Goal: Information Seeking & Learning: Learn about a topic

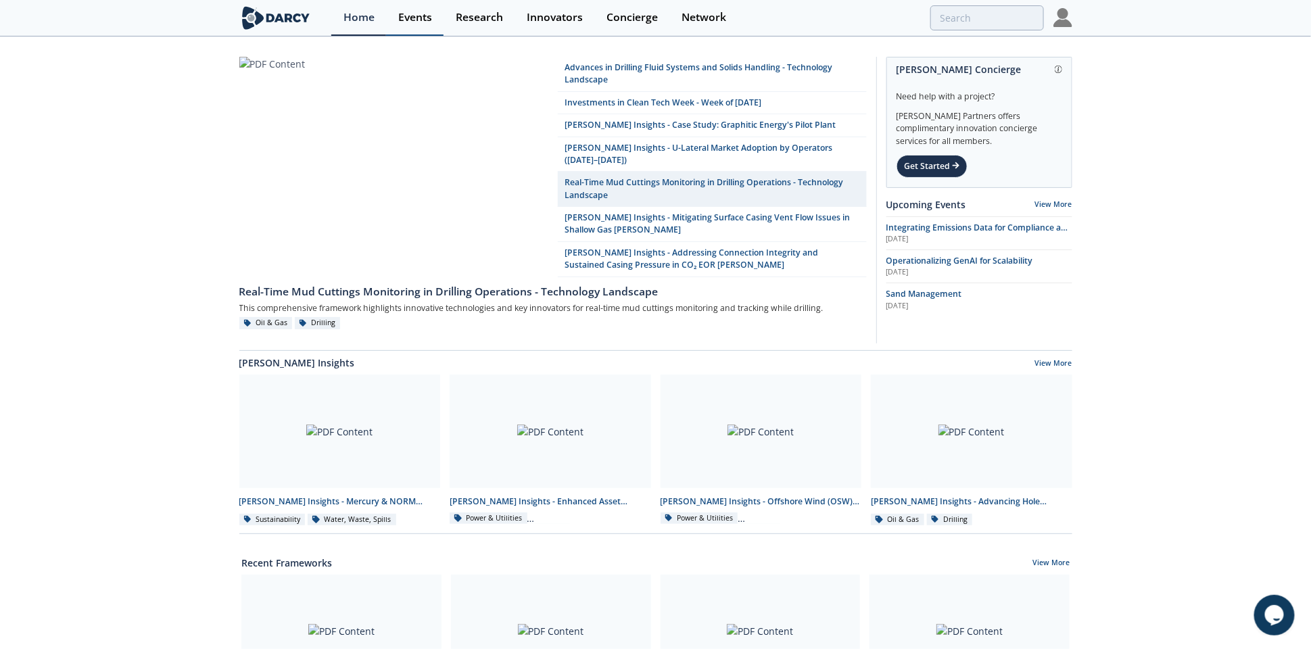
click at [412, 14] on div "Events" at bounding box center [415, 17] width 34 height 11
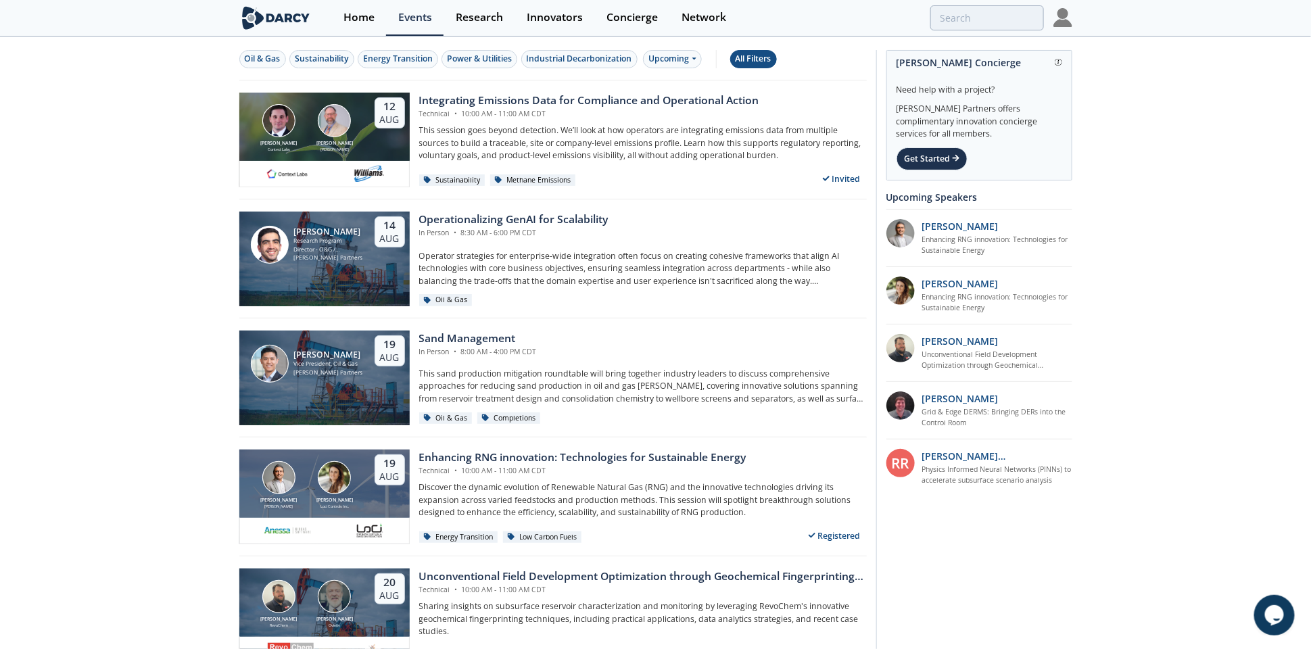
click at [757, 61] on div "All Filters" at bounding box center [754, 59] width 36 height 12
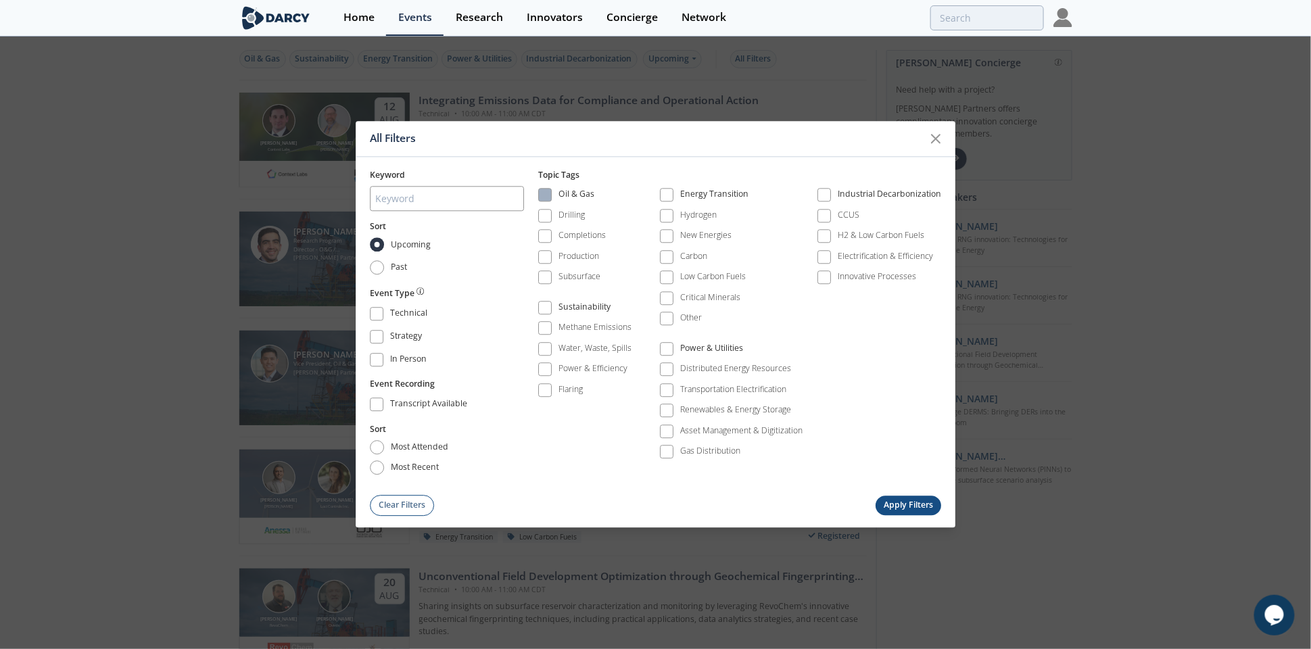
click at [549, 193] on span at bounding box center [544, 195] width 9 height 9
click at [670, 195] on span at bounding box center [666, 195] width 9 height 9
click at [550, 307] on span at bounding box center [544, 307] width 9 height 9
click at [901, 498] on button "Apply Filters" at bounding box center [909, 506] width 66 height 20
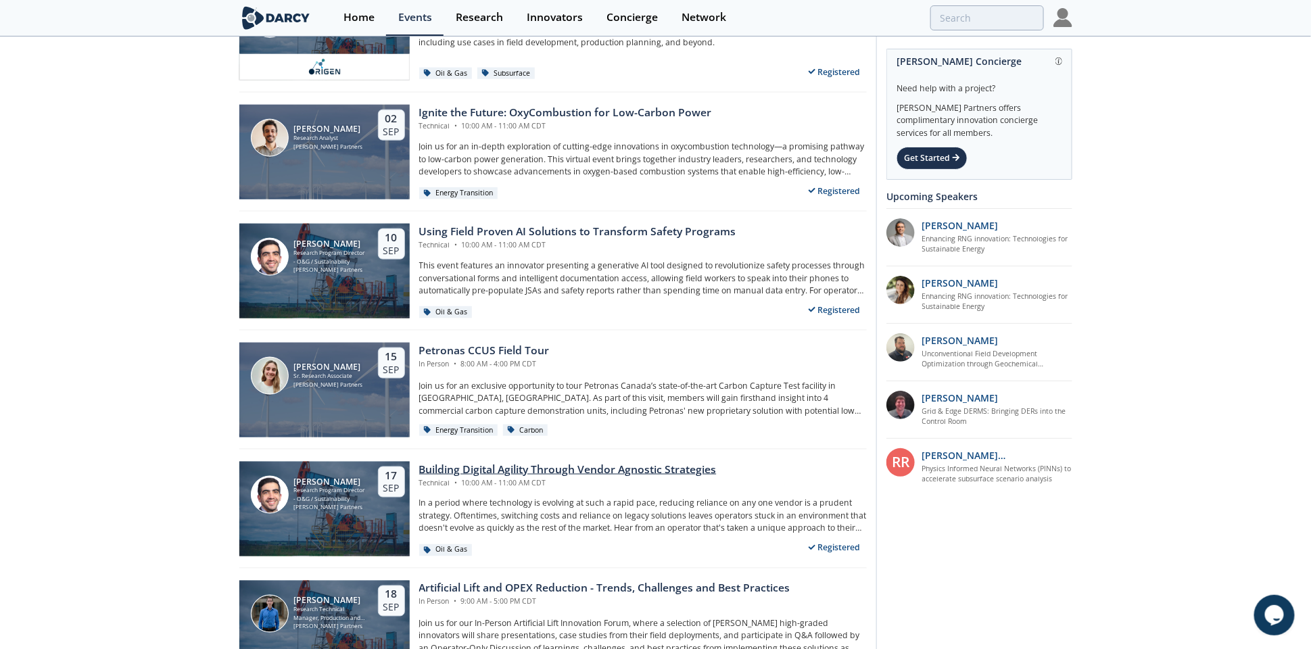
scroll to position [676, 0]
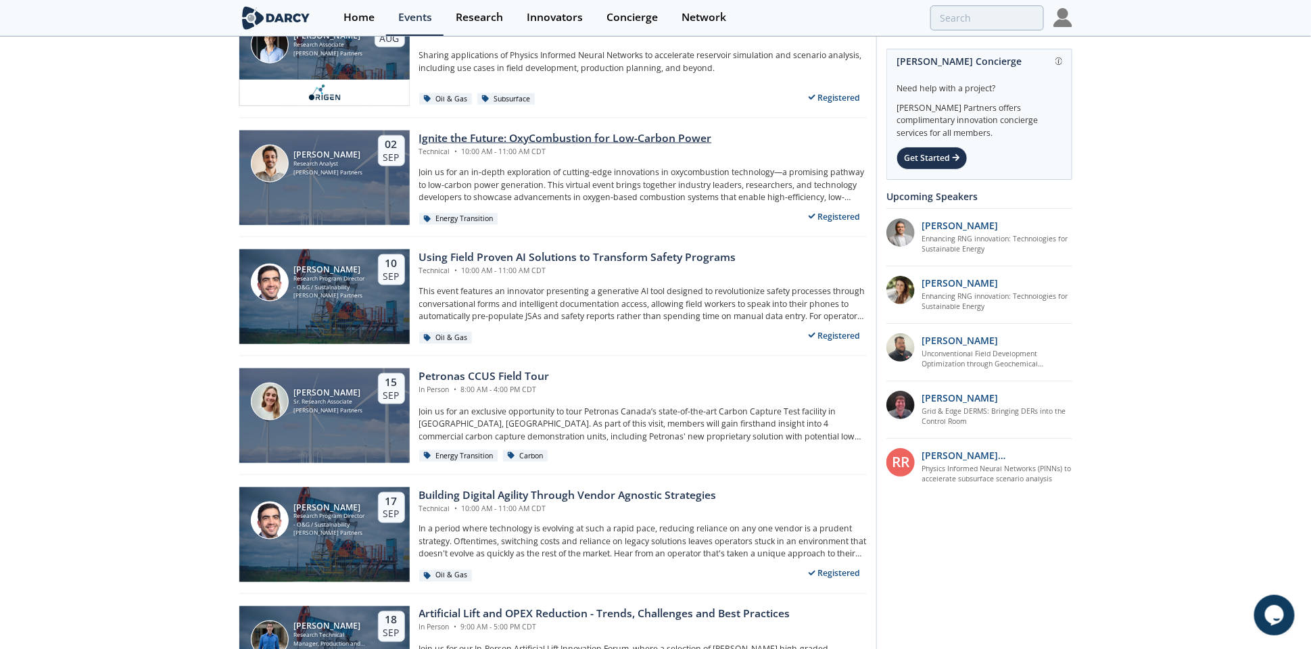
click at [597, 137] on div "Ignite the Future: OxyCombustion for Low-Carbon Power" at bounding box center [565, 139] width 293 height 16
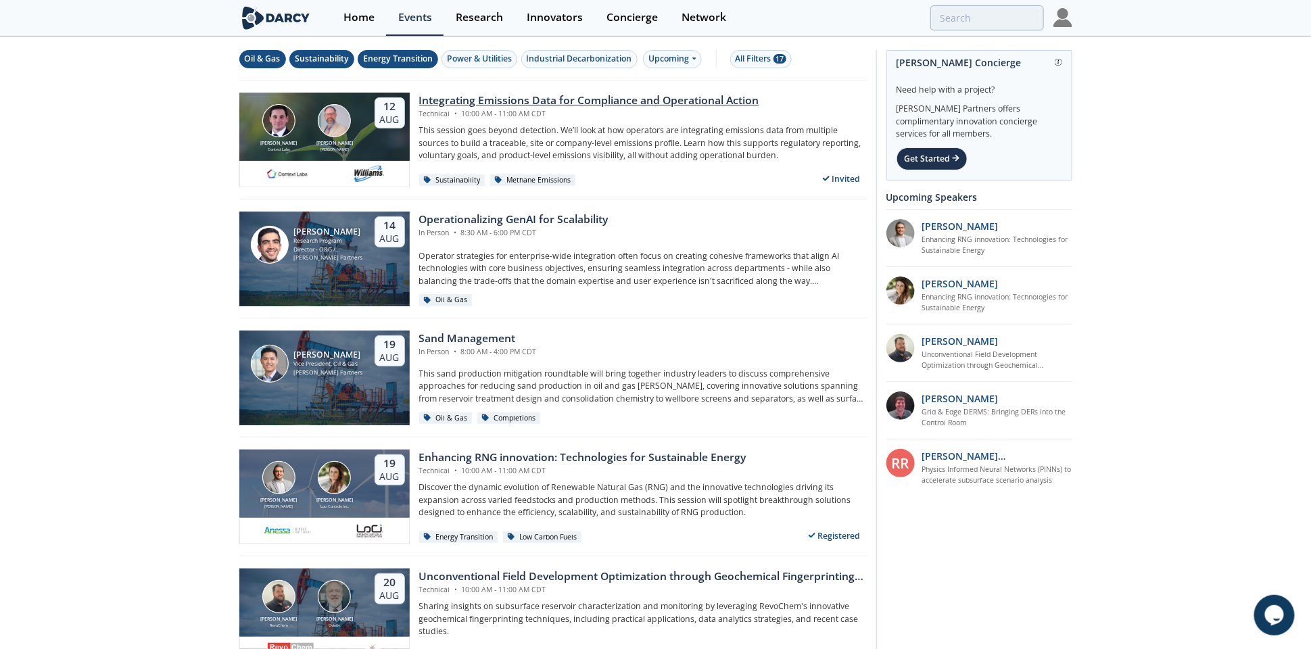
click at [525, 99] on div "Integrating Emissions Data for Compliance and Operational Action" at bounding box center [589, 101] width 340 height 16
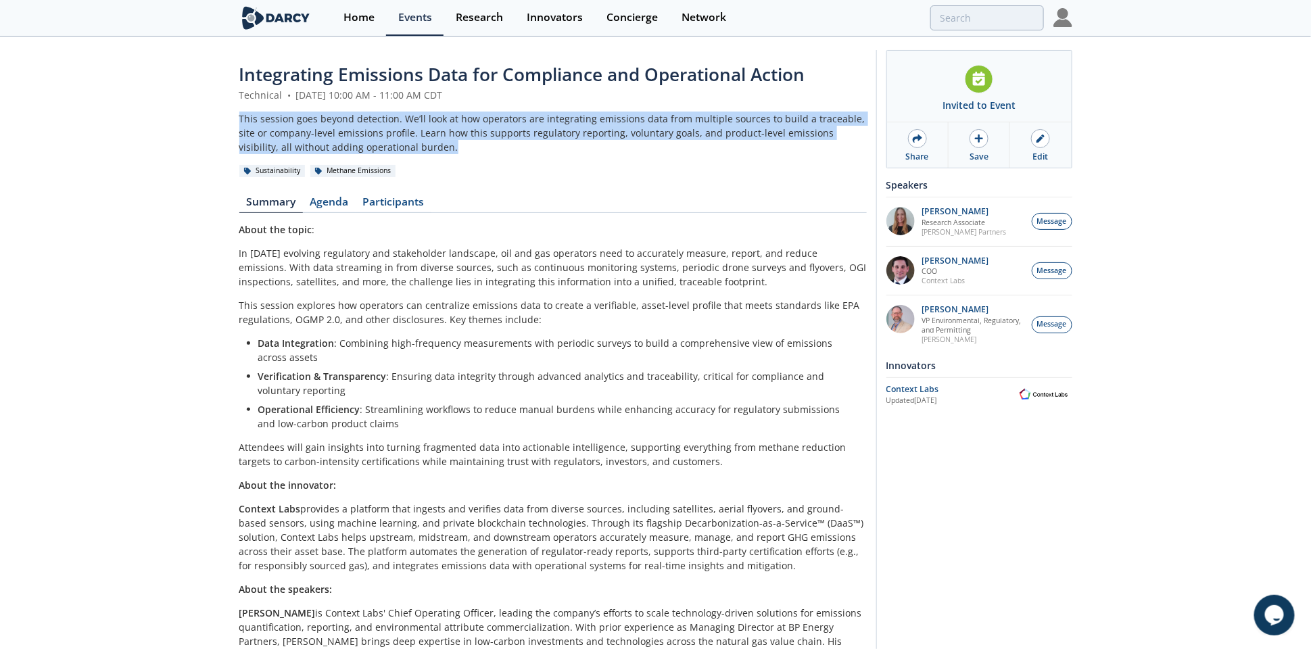
drag, startPoint x: 422, startPoint y: 142, endPoint x: 232, endPoint y: 116, distance: 191.8
click at [232, 116] on div "Integrating Emissions Data for Compliance and Operational Action Technical • [D…" at bounding box center [655, 407] width 1311 height 739
copy div "This session goes beyond detection. We’ll look at how operators are integrating…"
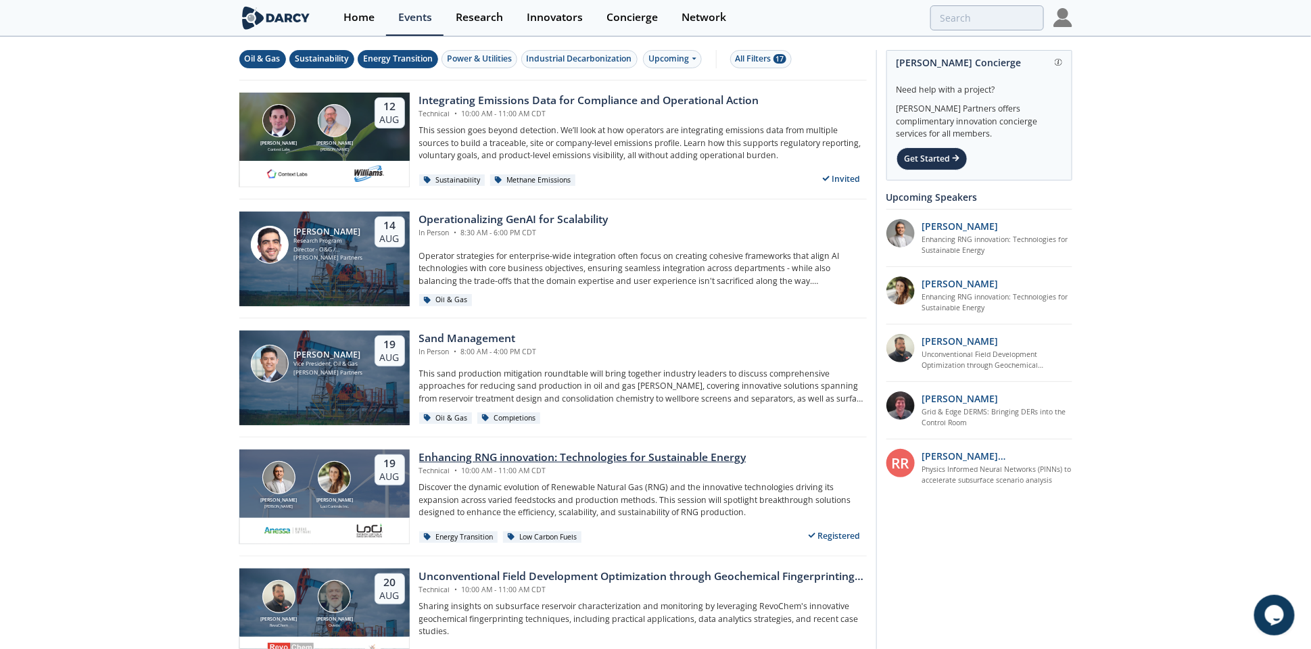
click at [453, 459] on div "Enhancing RNG innovation: Technologies for Sustainable Energy" at bounding box center [582, 458] width 327 height 16
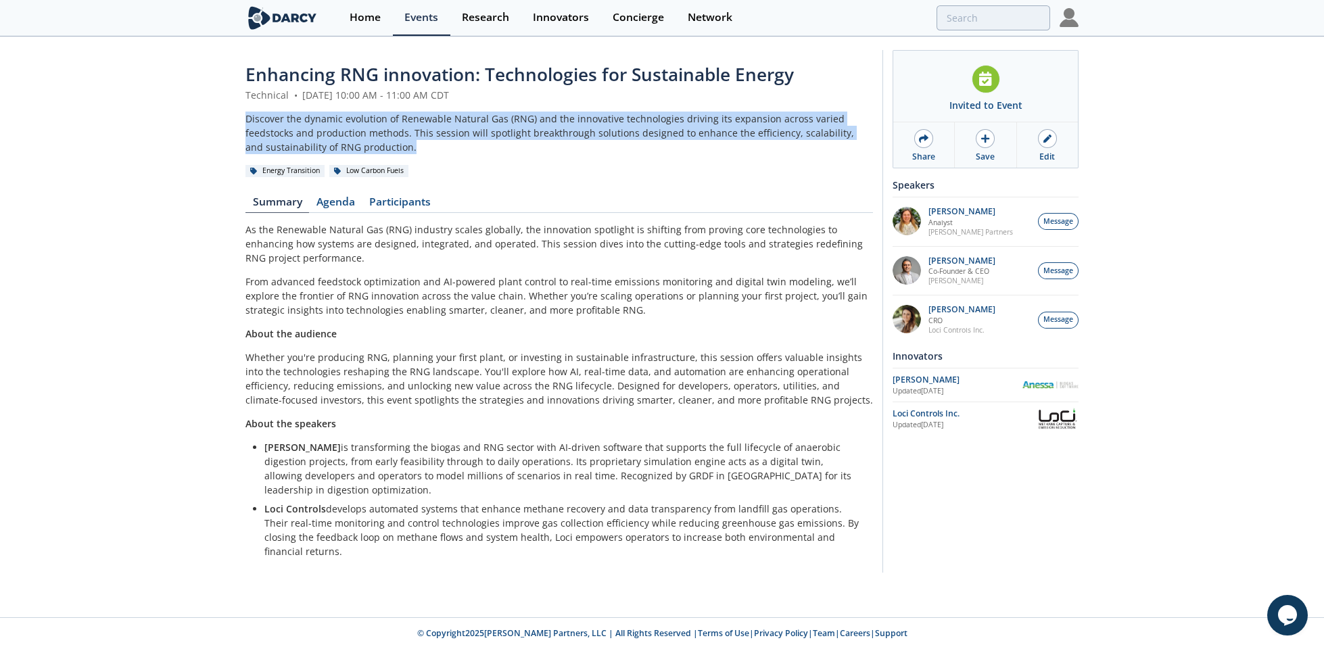
drag, startPoint x: 406, startPoint y: 147, endPoint x: 230, endPoint y: 109, distance: 180.7
click at [230, 109] on div "Enhancing RNG innovation: Technologies for Sustainable Energy Technical • [DATE…" at bounding box center [662, 315] width 1324 height 554
copy div "Discover the dynamic evolution of Renewable Natural Gas (RNG) and the innovativ…"
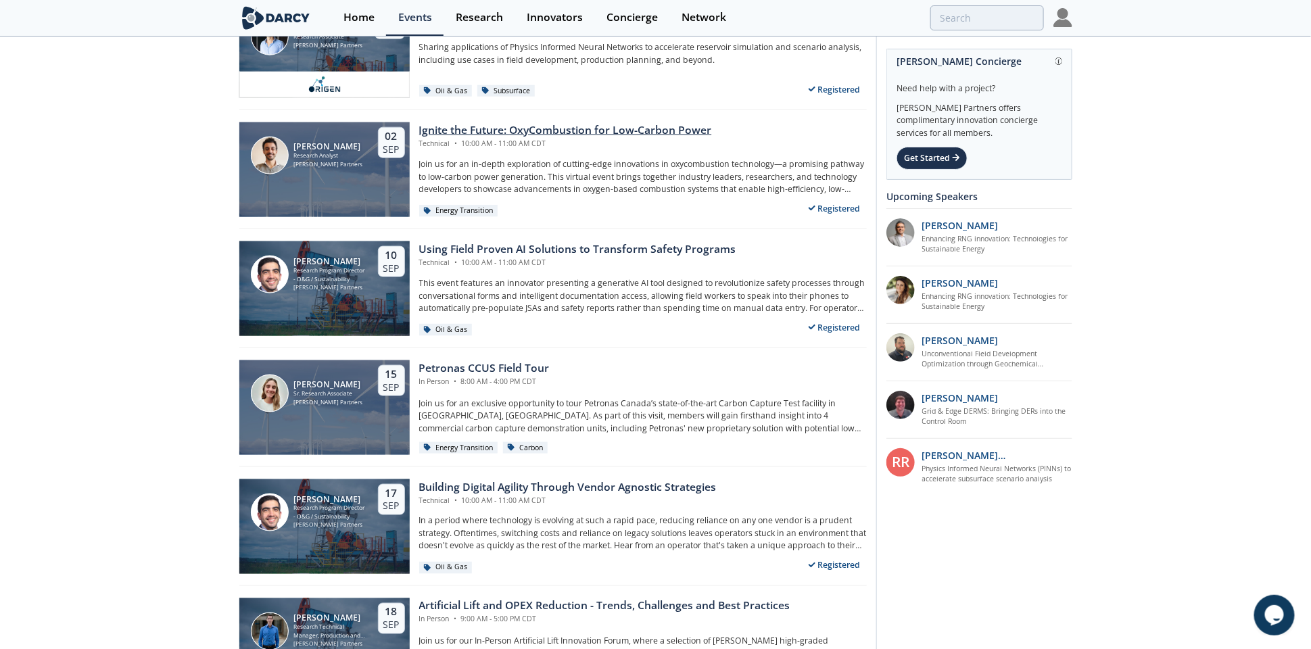
scroll to position [684, 0]
click at [368, 189] on div "[PERSON_NAME] Research Analyst [PERSON_NAME] Partners [DATE]" at bounding box center [324, 170] width 170 height 95
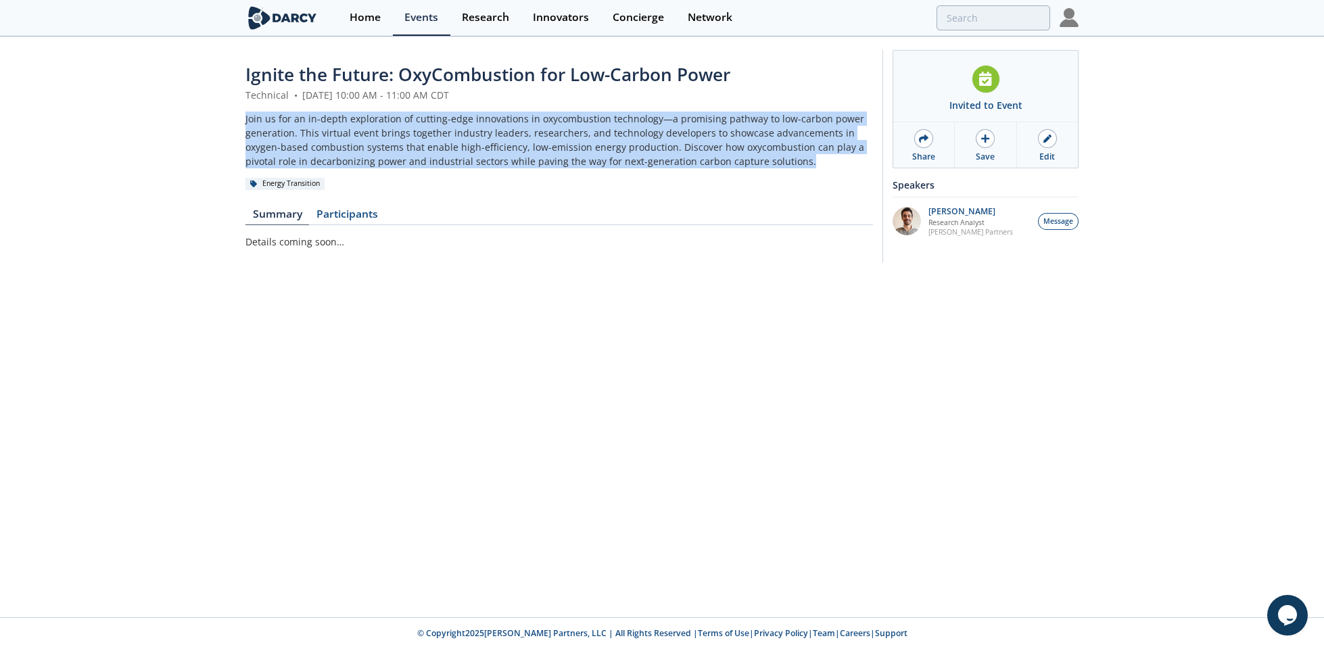
drag, startPoint x: 770, startPoint y: 162, endPoint x: 231, endPoint y: 124, distance: 540.4
click at [231, 124] on div "Ignite the Future: OxyCombustion for Low-Carbon Power Technical • [DATE] 10:00 …" at bounding box center [662, 160] width 1324 height 244
copy div "Join us for an in-depth exploration of cutting-edge innovations in oxycombustio…"
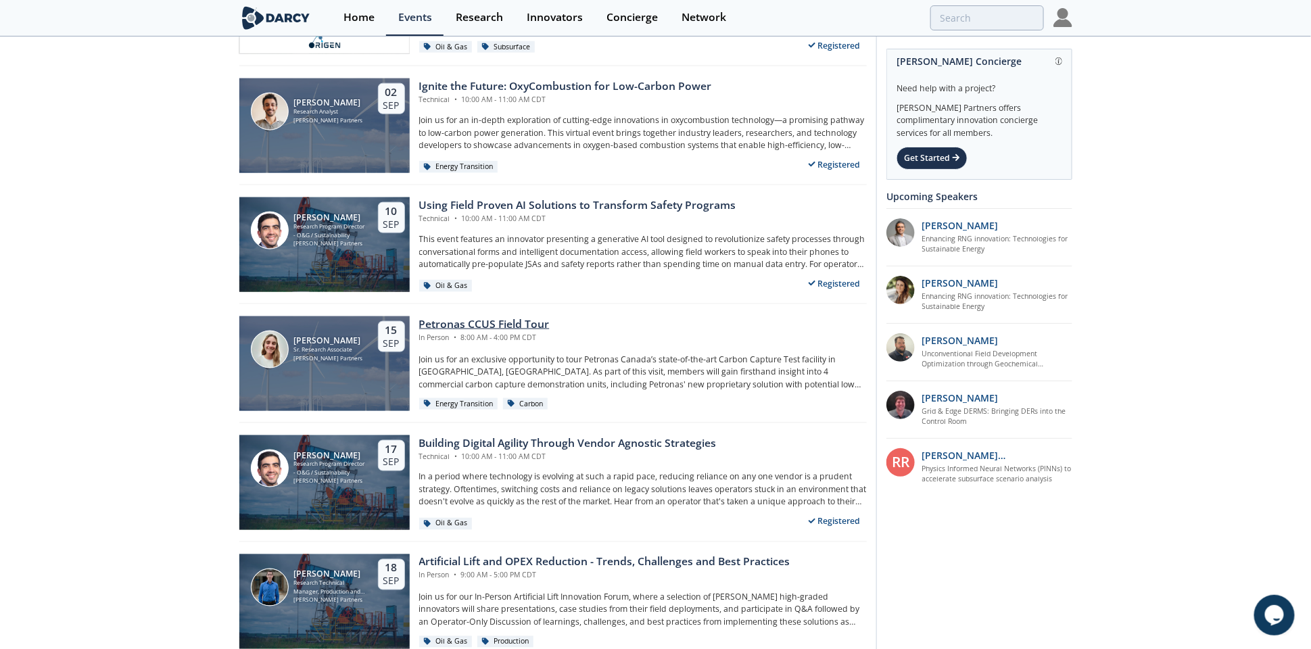
scroll to position [757, 0]
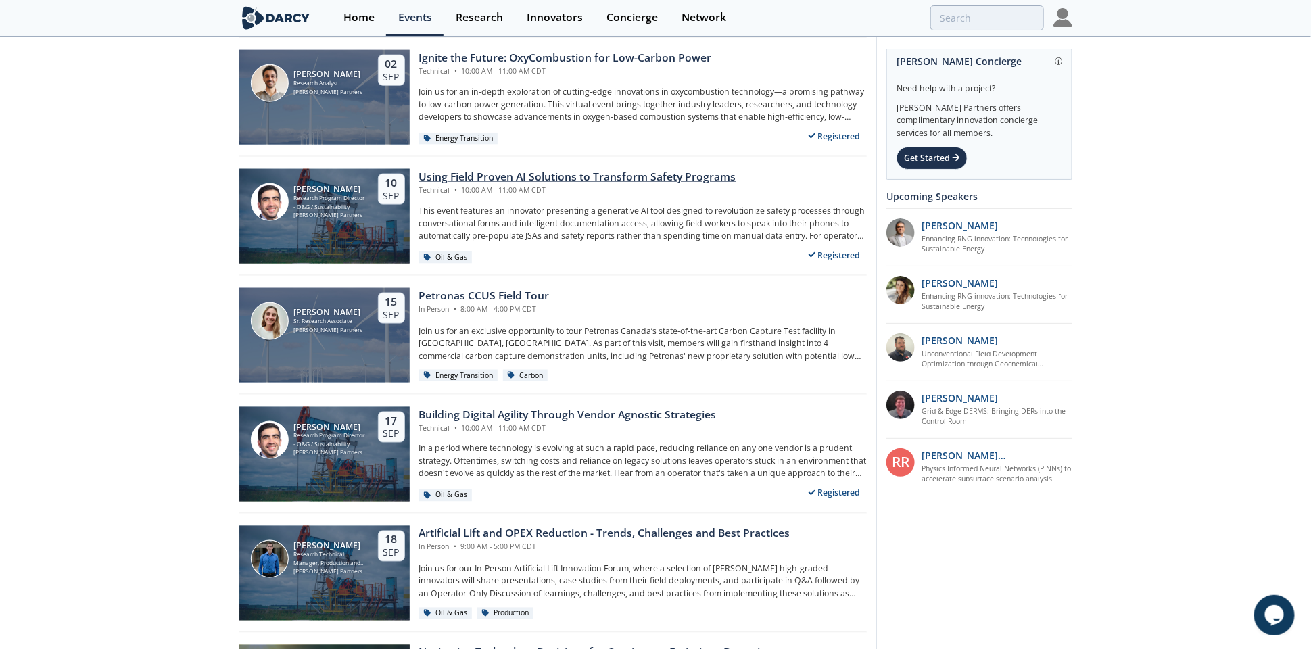
click at [495, 171] on div "Using Field Proven AI Solutions to Transform Safety Programs" at bounding box center [577, 177] width 317 height 16
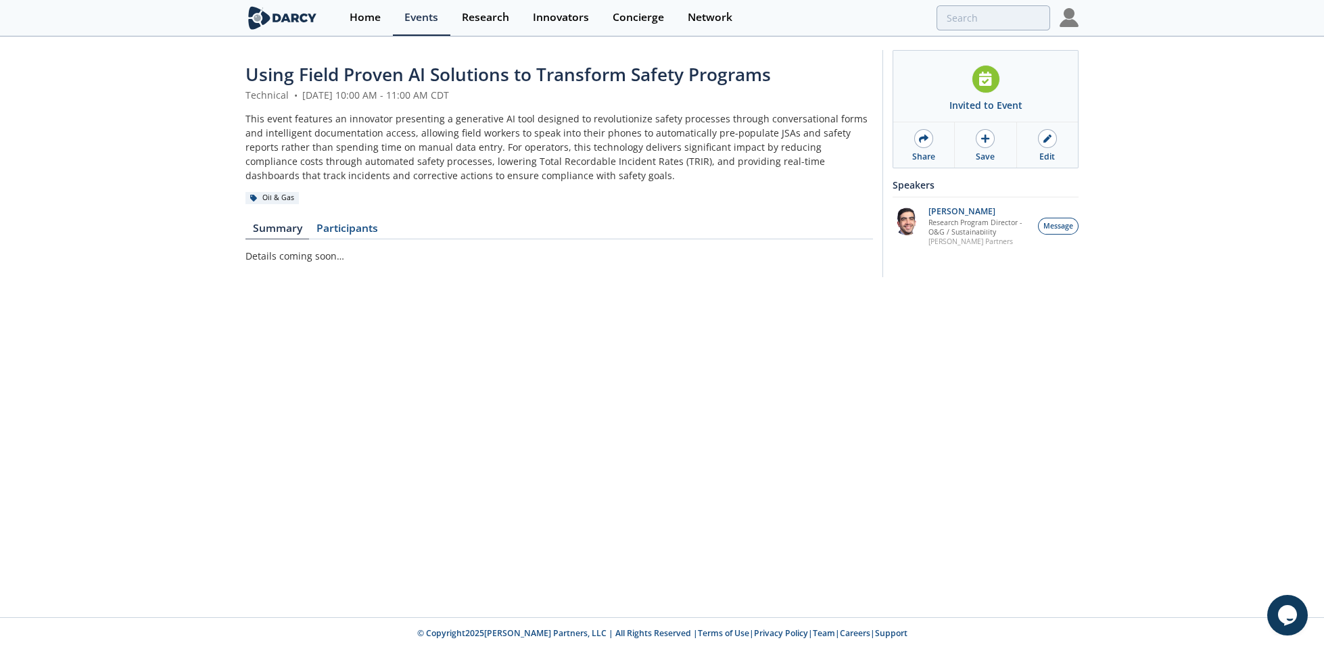
click at [320, 68] on span "Using Field Proven AI Solutions to Transform Safety Programs" at bounding box center [509, 74] width 526 height 24
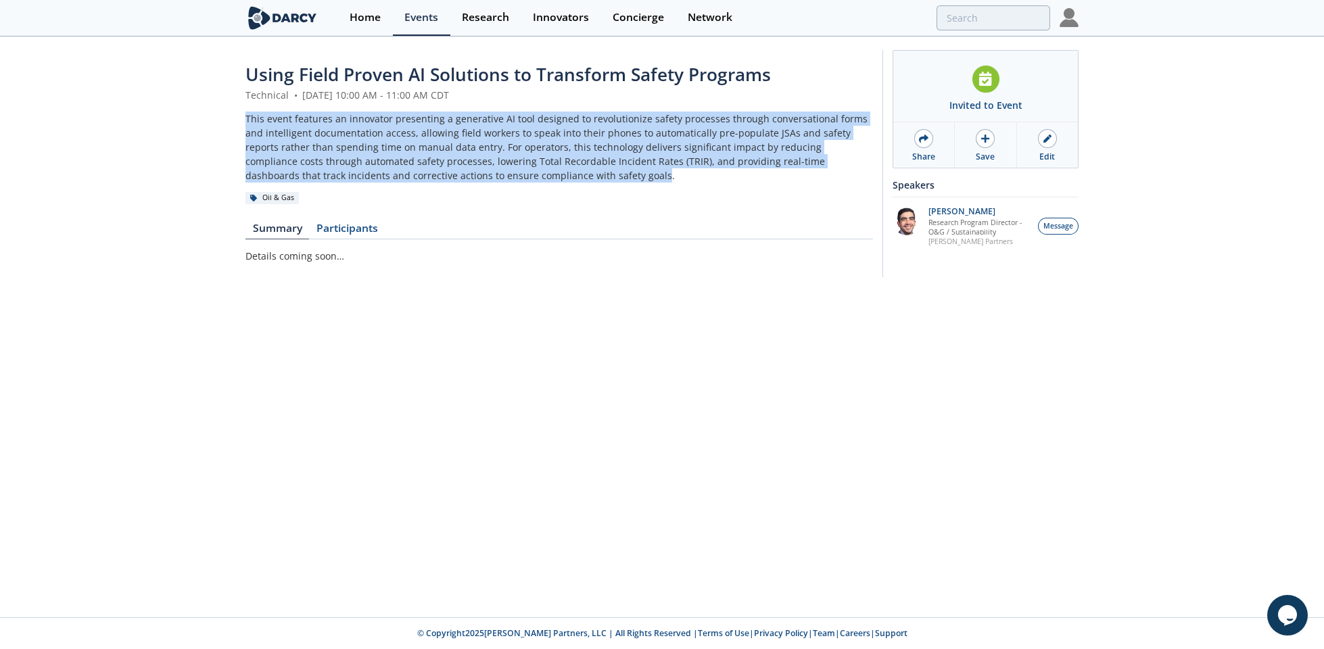
drag, startPoint x: 511, startPoint y: 179, endPoint x: 204, endPoint y: 115, distance: 312.9
click at [204, 115] on div "Using Field Proven AI Solutions to Transform Safety Programs Technical • [DATE]…" at bounding box center [662, 167] width 1324 height 258
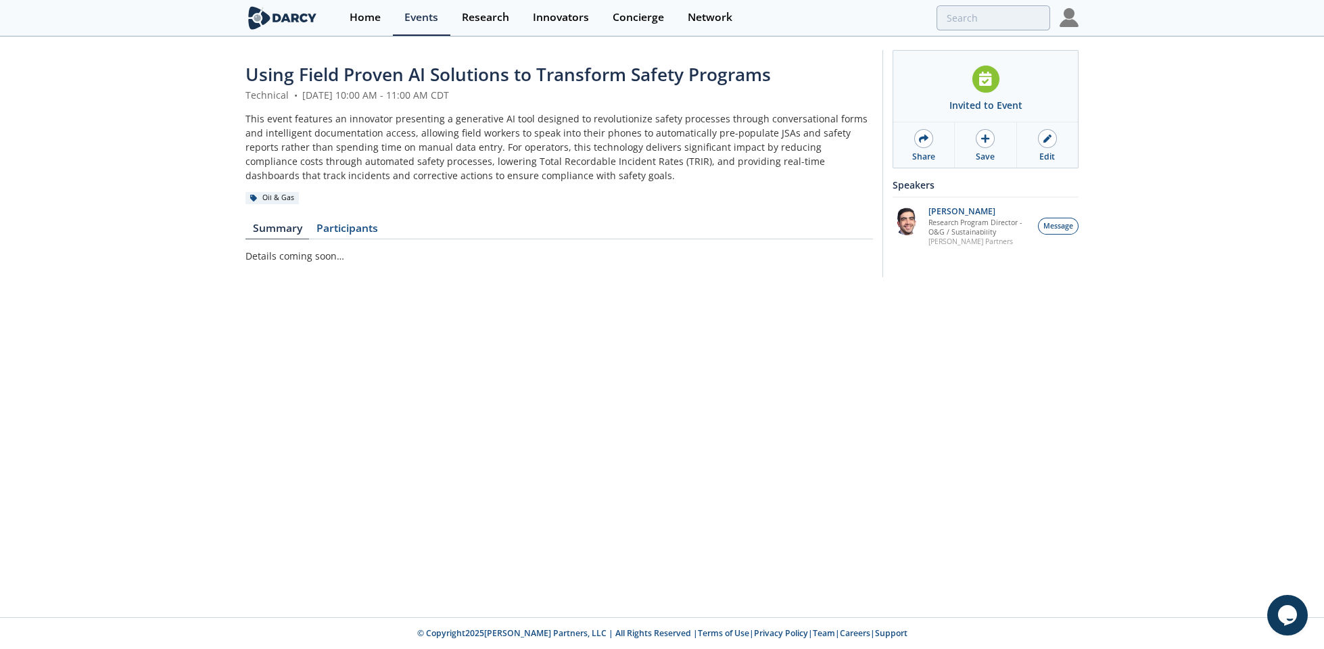
click at [530, 174] on div "This event features an innovator presenting a generative AI tool designed to re…" at bounding box center [560, 147] width 628 height 71
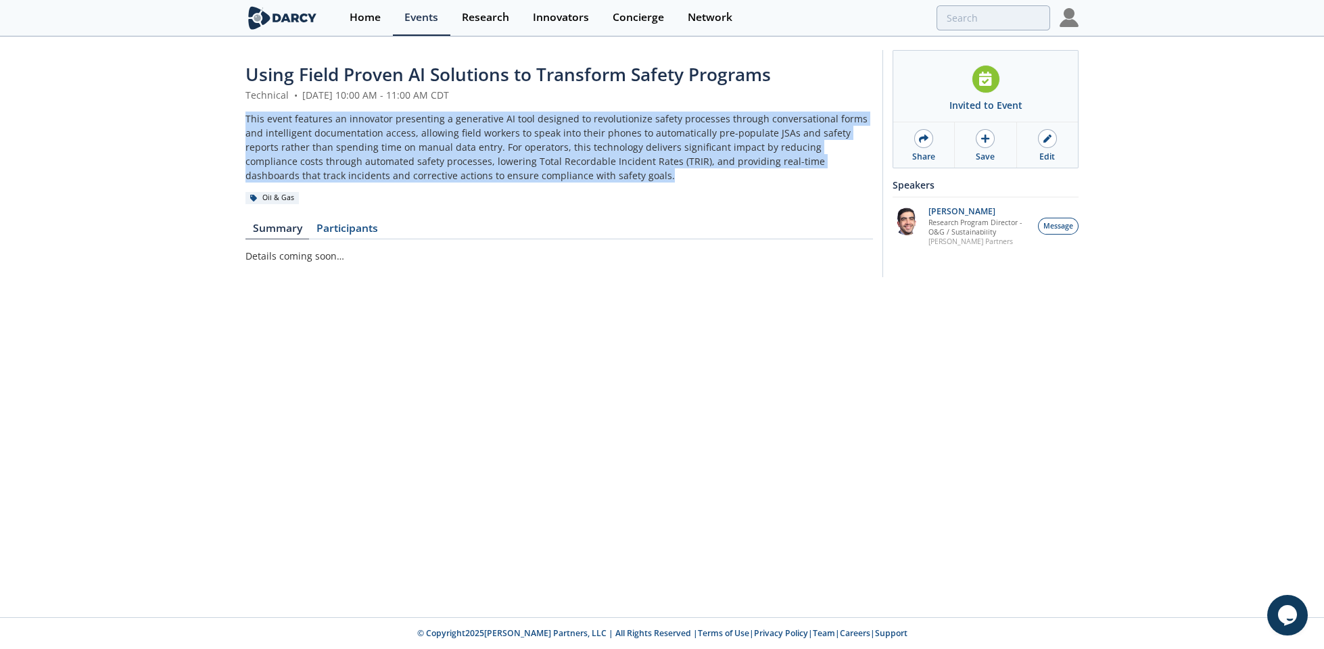
drag, startPoint x: 543, startPoint y: 179, endPoint x: 197, endPoint y: 121, distance: 350.4
click at [197, 121] on div "Using Field Proven AI Solutions to Transform Safety Programs Technical • [DATE]…" at bounding box center [662, 167] width 1324 height 258
copy div "This event features an innovator presenting a generative AI tool designed to re…"
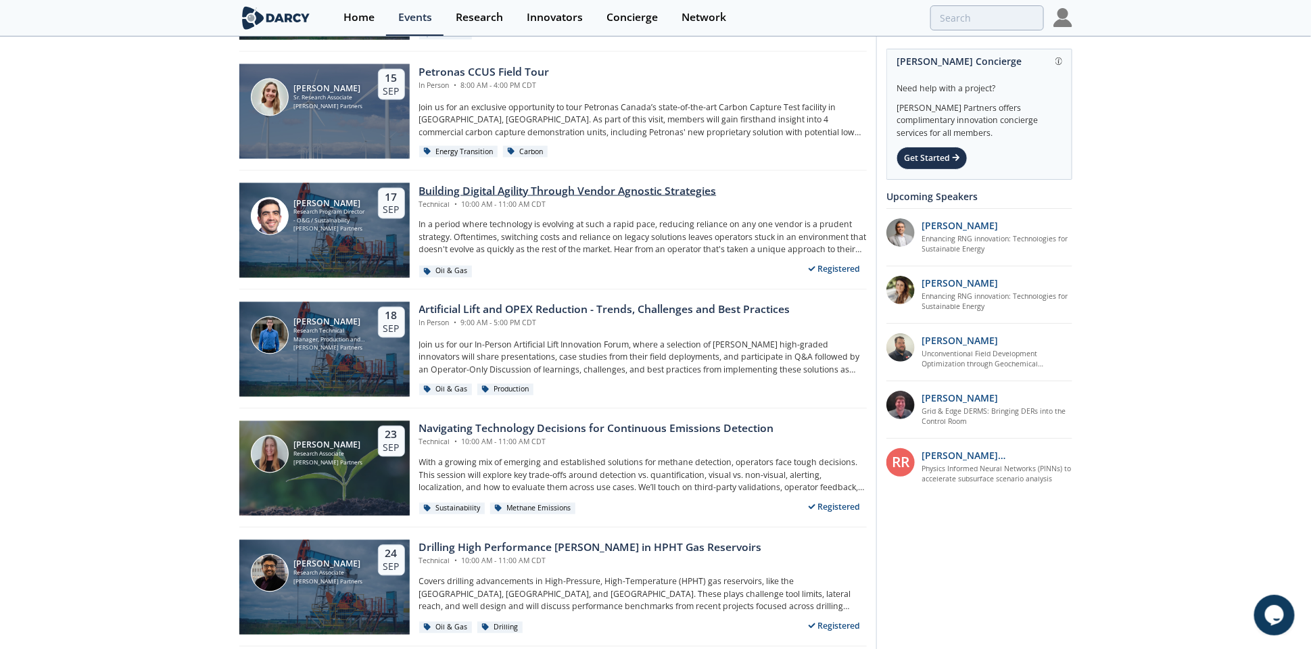
scroll to position [1010, 0]
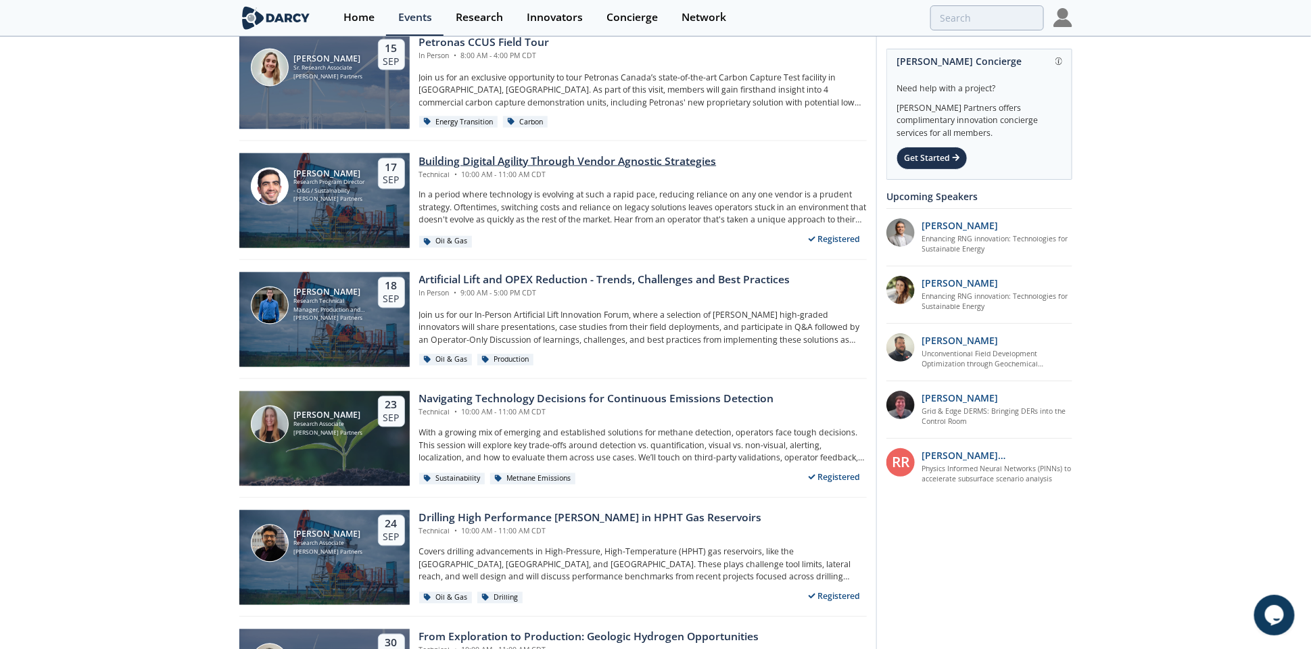
click at [463, 158] on div "Building Digital Agility Through Vendor Agnostic Strategies" at bounding box center [568, 162] width 298 height 16
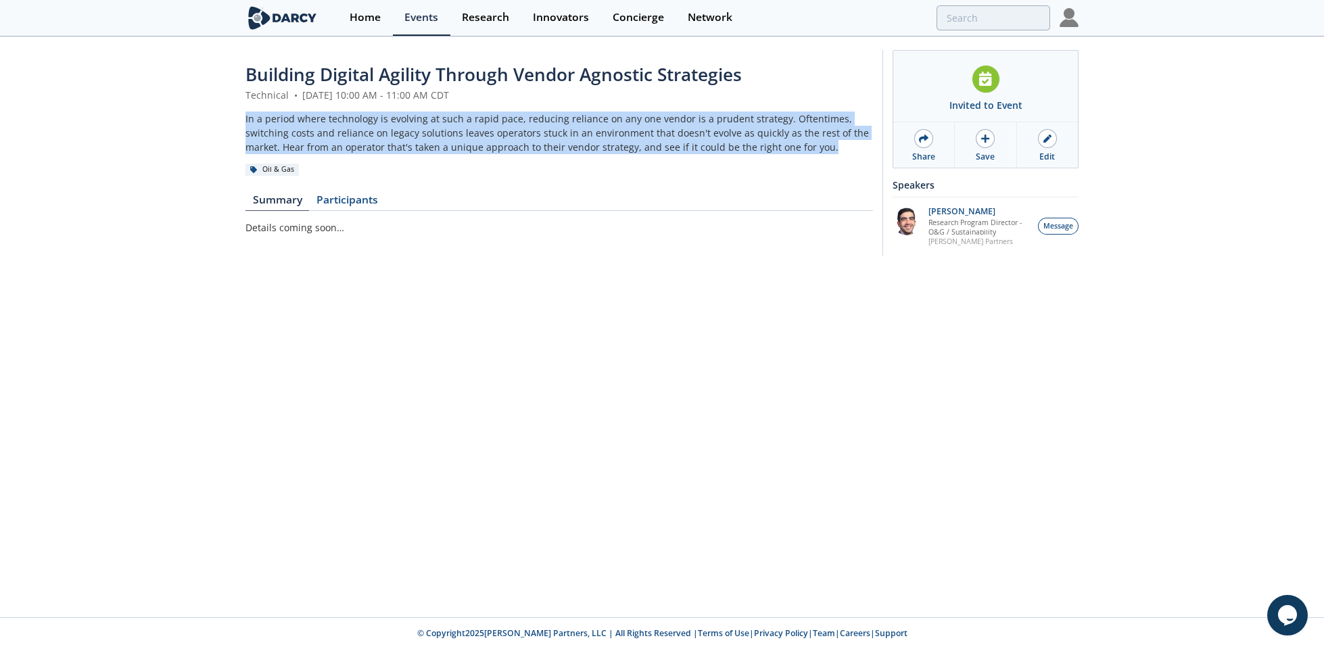
drag, startPoint x: 682, startPoint y: 147, endPoint x: 219, endPoint y: 120, distance: 463.4
click at [219, 120] on div "Building Digital Agility Through Vendor Agnostic Strategies Technical • [DATE] …" at bounding box center [662, 156] width 1324 height 237
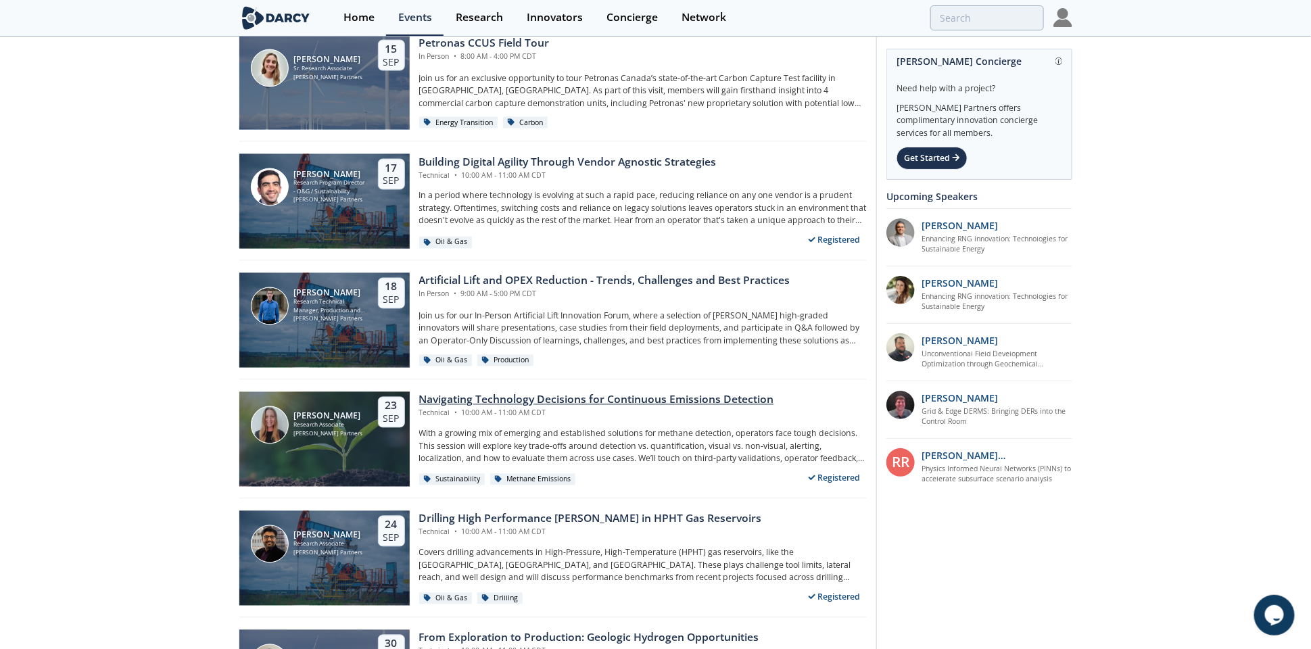
scroll to position [1010, 0]
click at [434, 400] on div "Navigating Technology Decisions for Continuous Emissions Detection" at bounding box center [596, 400] width 355 height 16
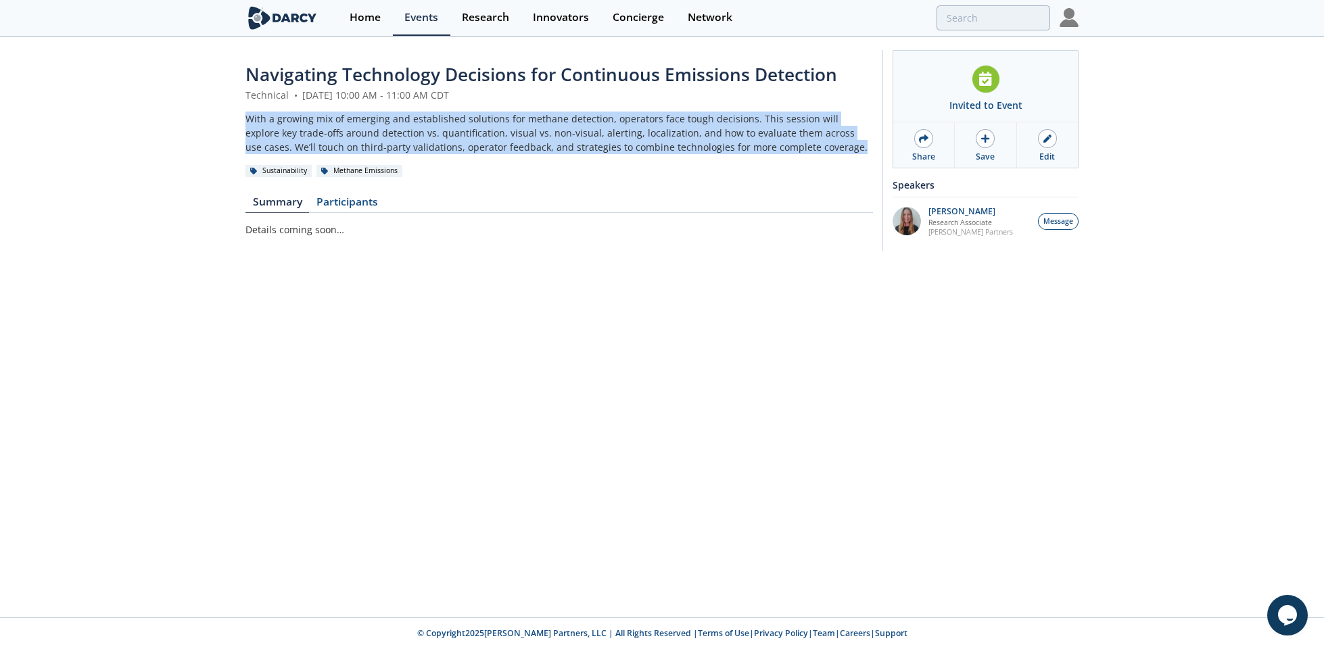
drag, startPoint x: 797, startPoint y: 151, endPoint x: 173, endPoint y: 126, distance: 624.1
click at [173, 126] on div "Navigating Technology Decisions for Continuous Emissions Detection Technical • …" at bounding box center [662, 154] width 1324 height 232
copy div "With a growing mix of emerging and established solutions for methane detection,…"
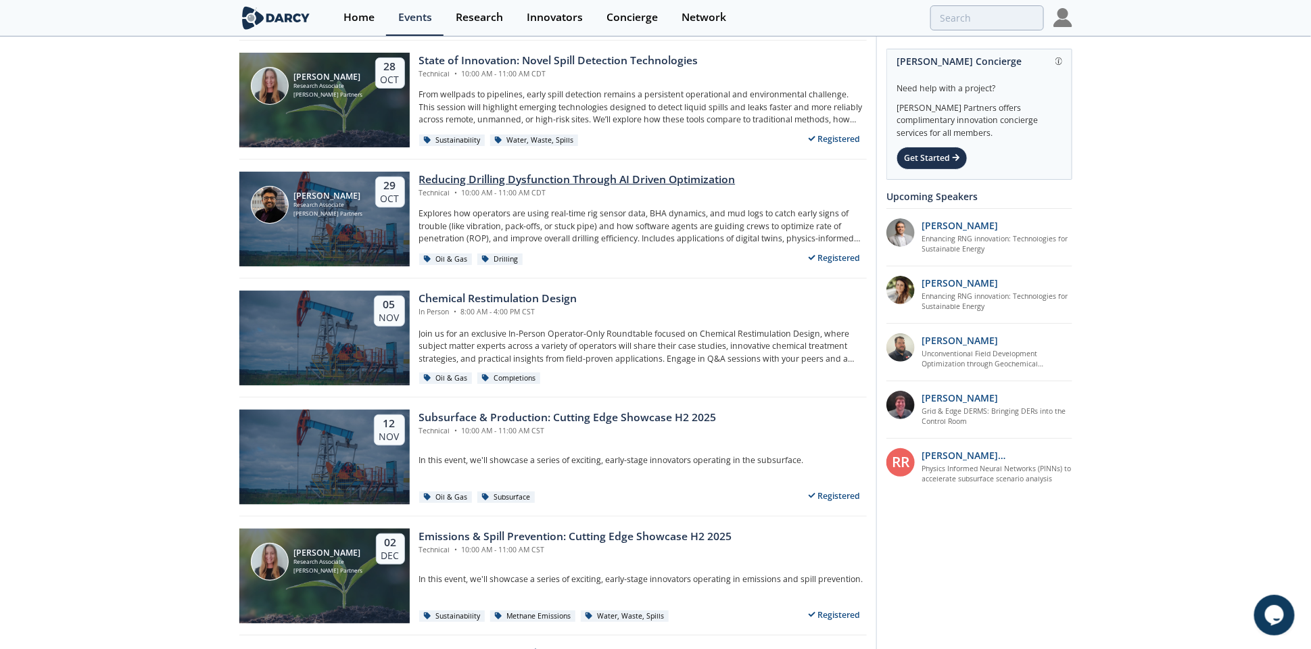
scroll to position [2153, 0]
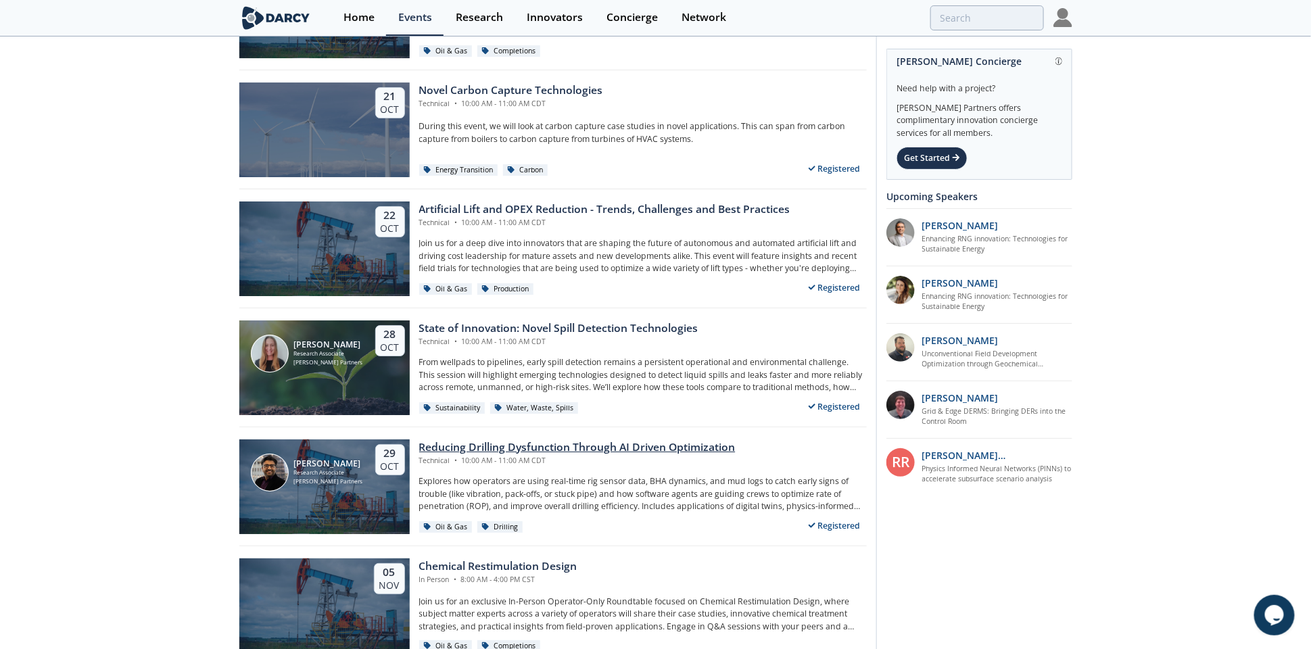
click at [492, 448] on div "Reducing Drilling Dysfunction Through AI Driven Optimization" at bounding box center [577, 448] width 317 height 16
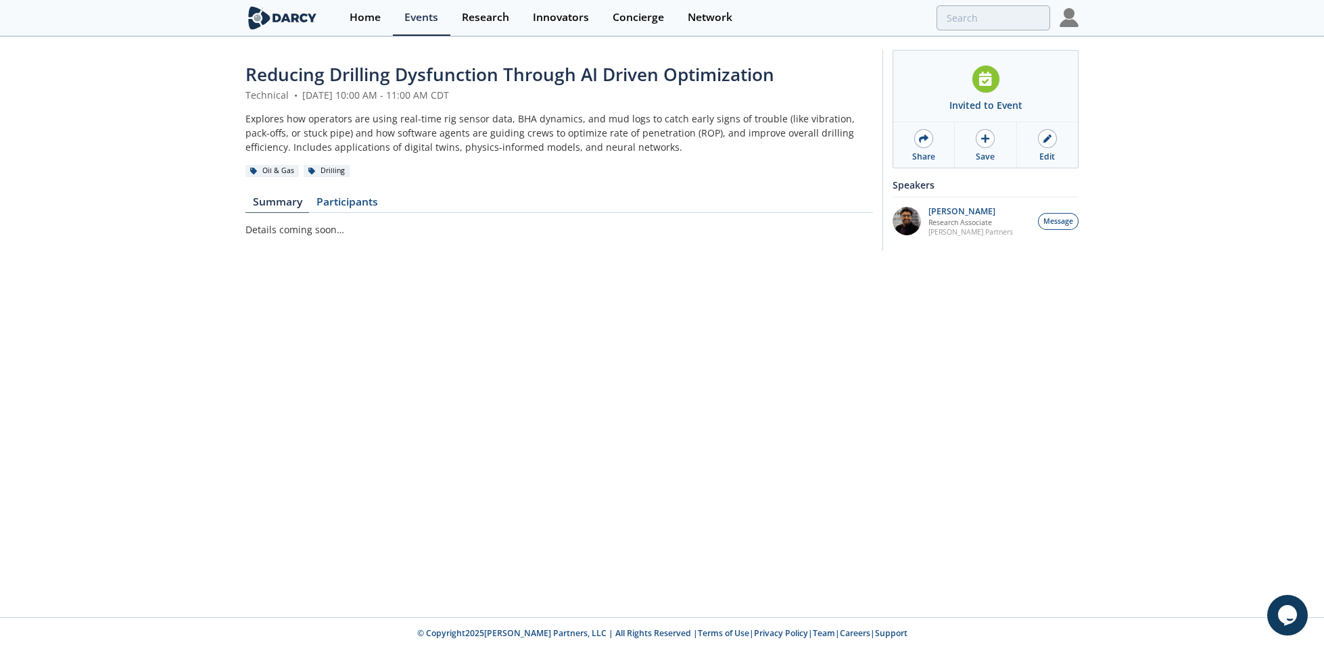
click at [423, 112] on div "Explores how operators are using real-time rig sensor data, BHA dynamics, and m…" at bounding box center [560, 133] width 628 height 43
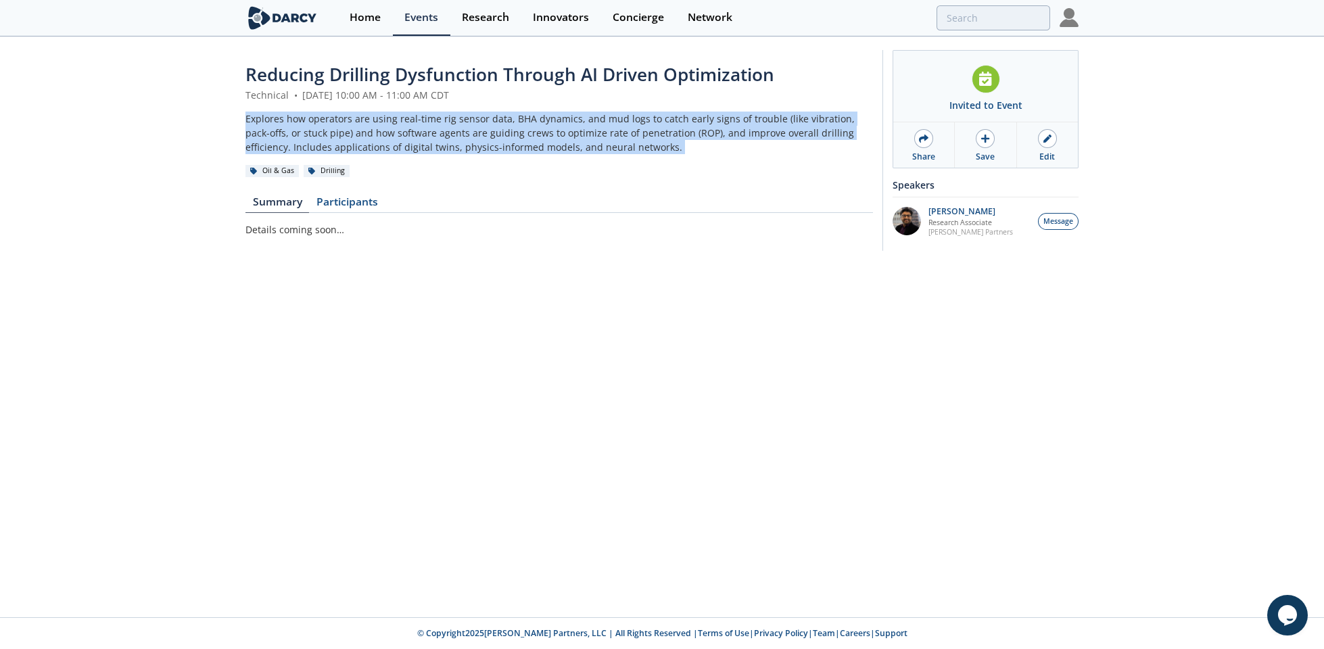
click at [423, 112] on div "Explores how operators are using real-time rig sensor data, BHA dynamics, and m…" at bounding box center [560, 133] width 628 height 43
copy header "Explores how operators are using real-time rig sensor data, BHA dynamics, and m…"
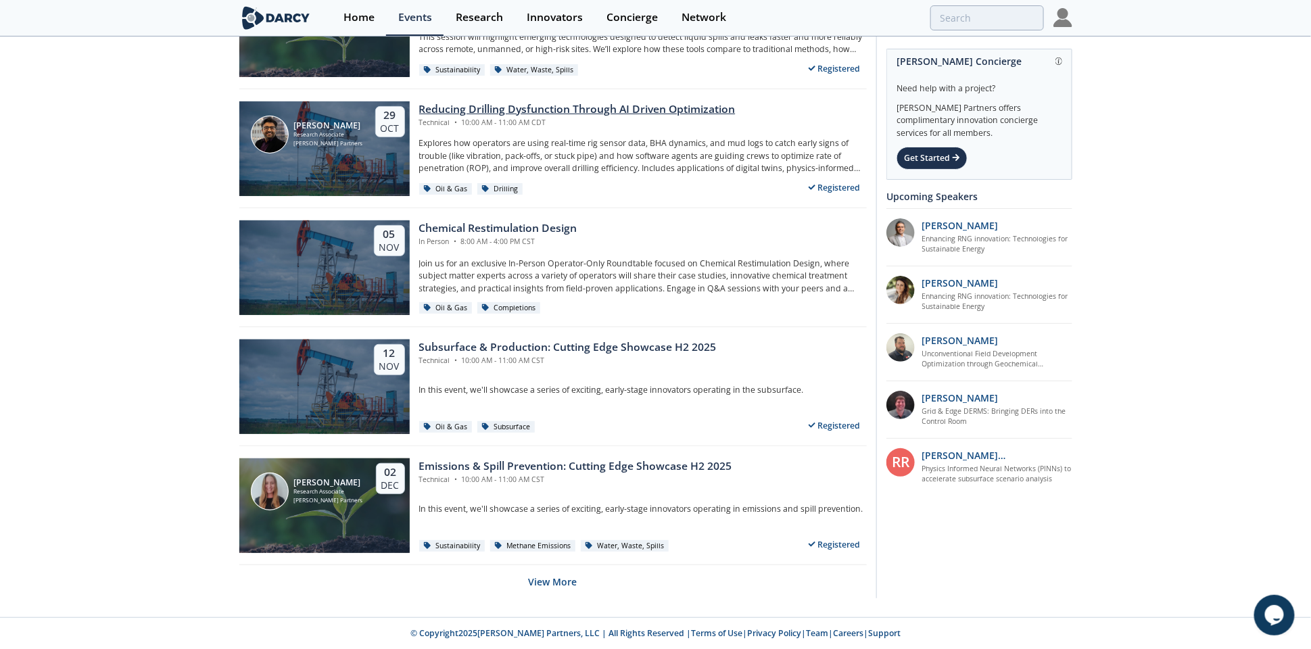
scroll to position [2406, 0]
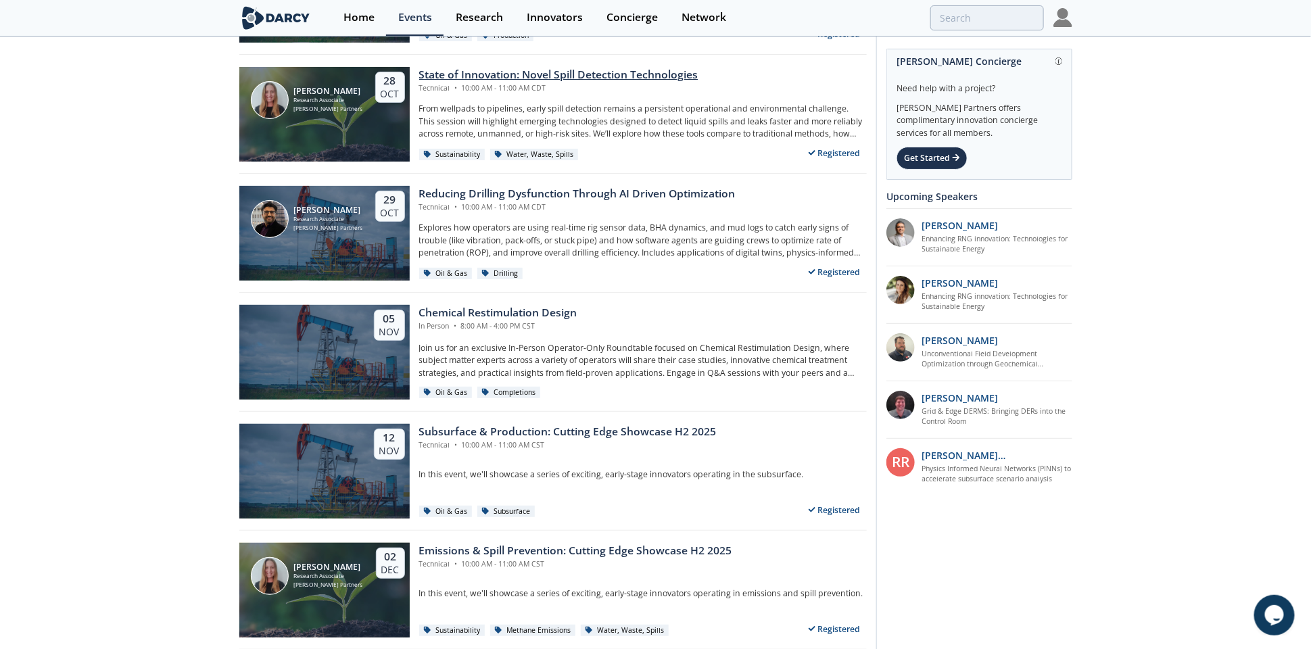
click at [484, 69] on div "State of Innovation: Novel Spill Detection Technologies" at bounding box center [558, 75] width 279 height 16
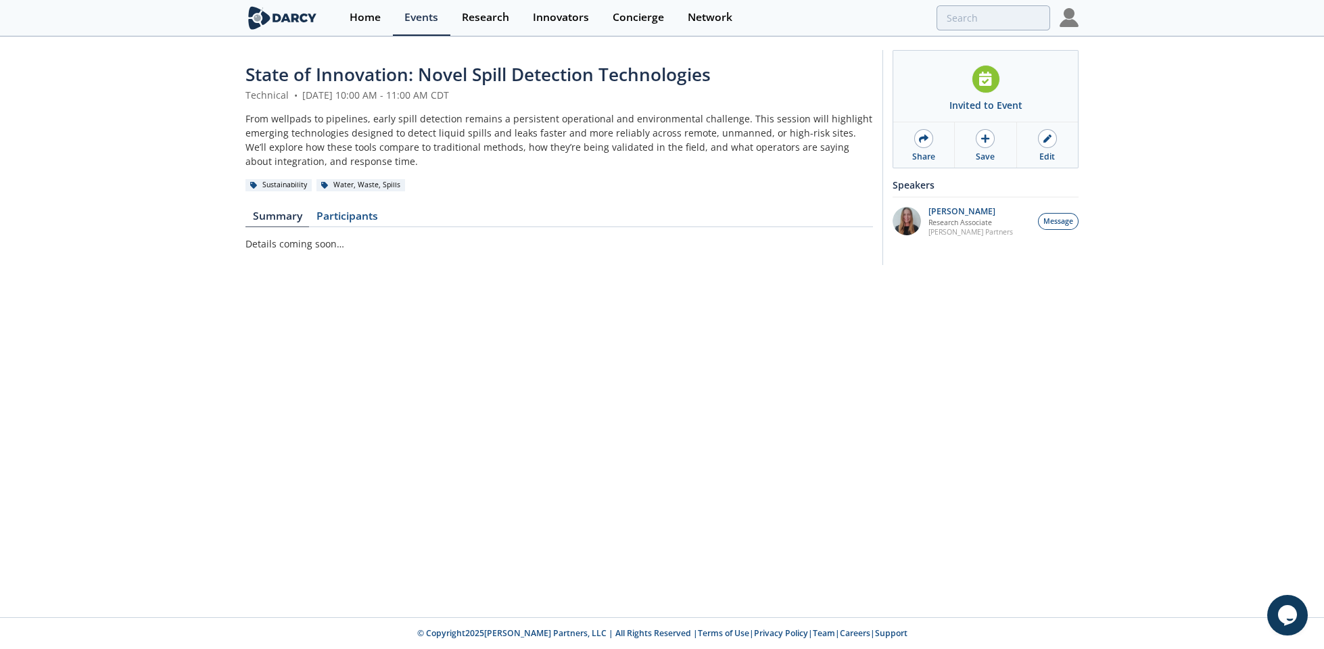
click at [392, 154] on div "From wellpads to pipelines, early spill detection remains a persistent operatio…" at bounding box center [560, 140] width 628 height 57
click at [382, 155] on div "From wellpads to pipelines, early spill detection remains a persistent operatio…" at bounding box center [560, 140] width 628 height 57
click at [383, 163] on div "From wellpads to pipelines, early spill detection remains a persistent operatio…" at bounding box center [560, 140] width 628 height 57
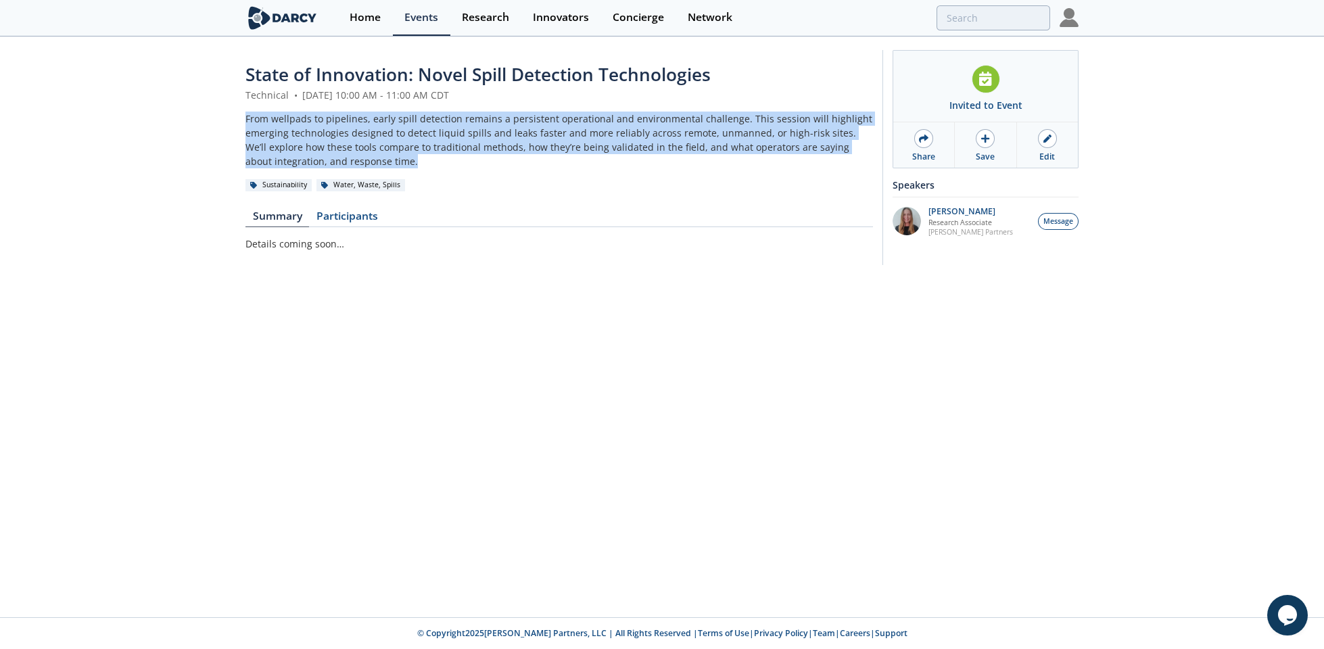
drag, startPoint x: 382, startPoint y: 162, endPoint x: 235, endPoint y: 113, distance: 155.3
click at [235, 113] on div "State of Innovation: Novel Spill Detection Technologies Technical • [DATE] 10:0…" at bounding box center [662, 161] width 1324 height 246
copy div "From wellpads to pipelines, early spill detection remains a persistent operatio…"
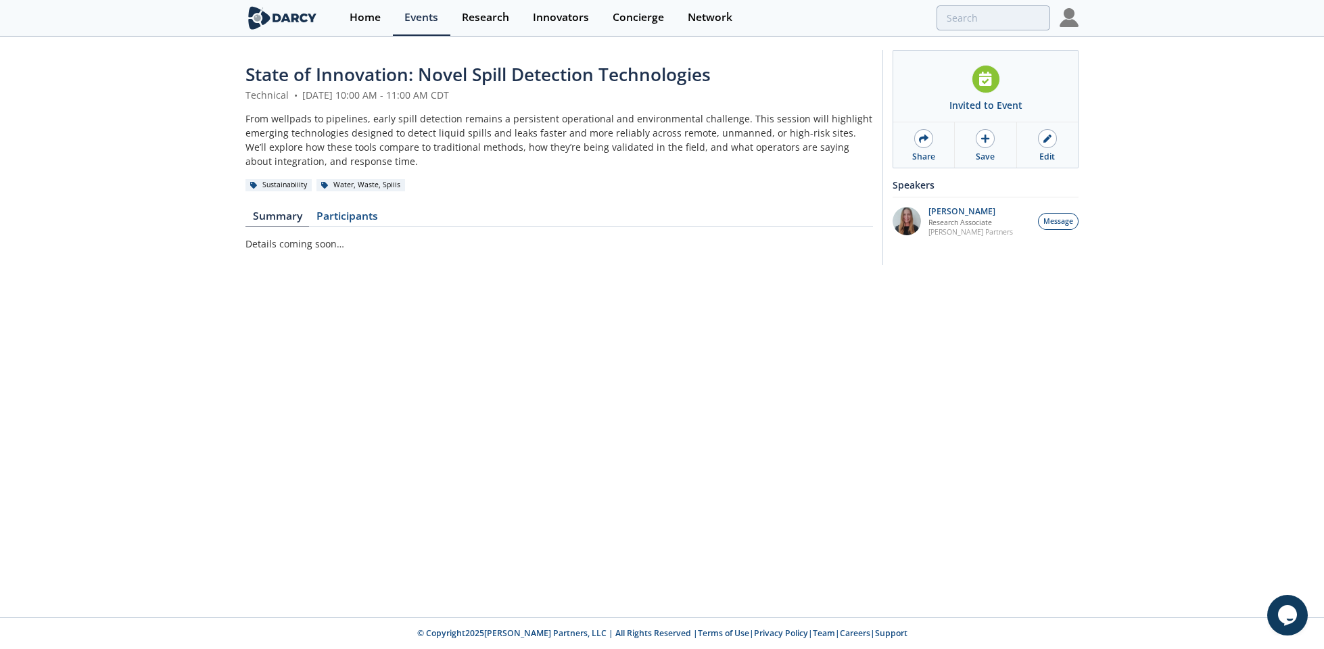
click at [362, 389] on div "State of Innovation: Novel Spill Detection Technologies Technical • [DATE] 10:0…" at bounding box center [662, 328] width 1324 height 580
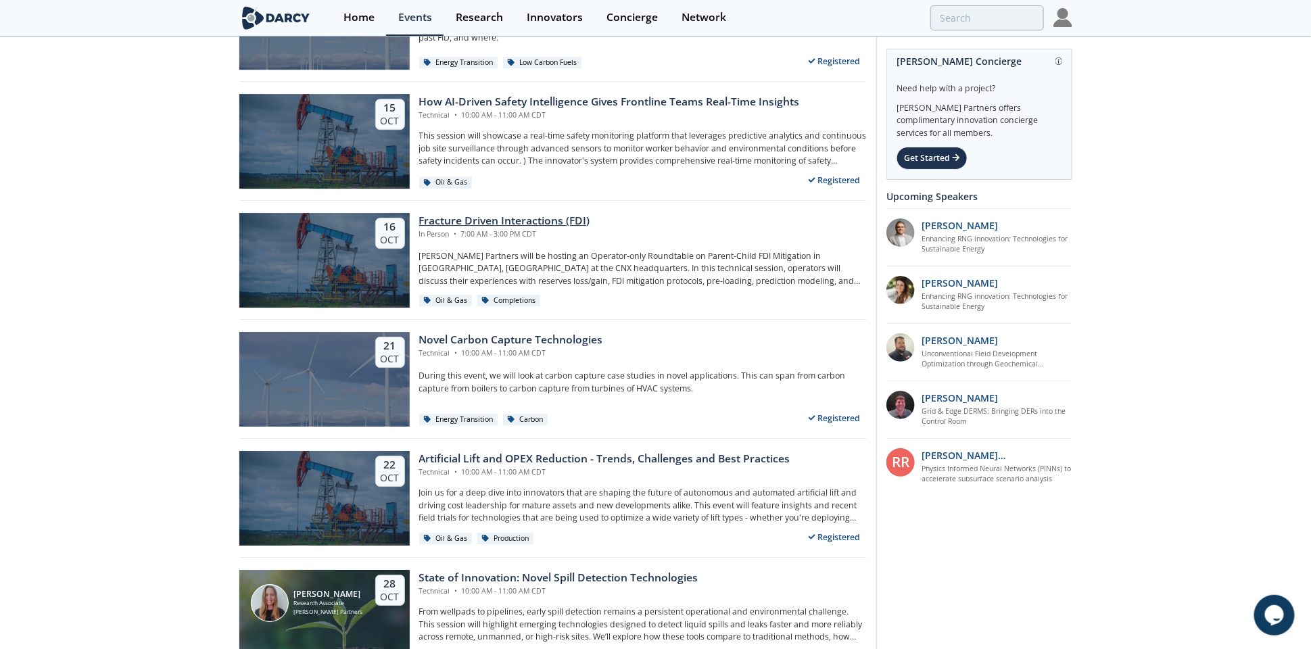
scroll to position [1944, 0]
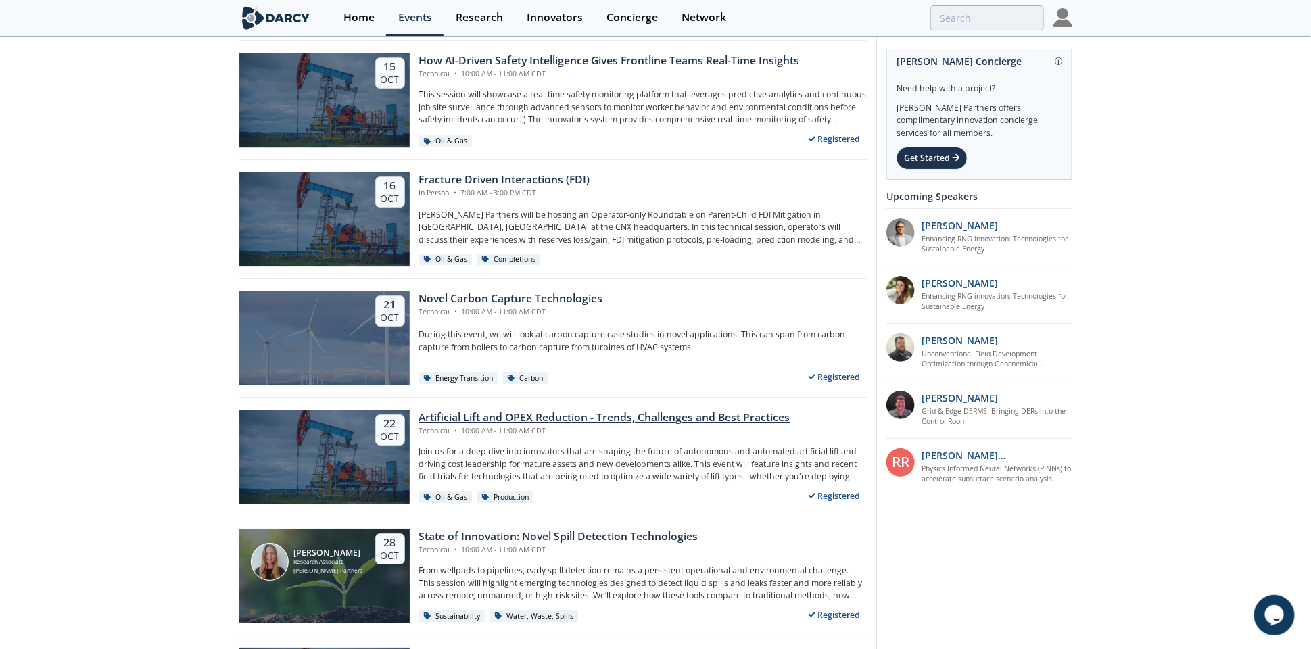
click at [457, 415] on div "Artificial Lift and OPEX Reduction - Trends, Challenges and Best Practices" at bounding box center [604, 418] width 371 height 16
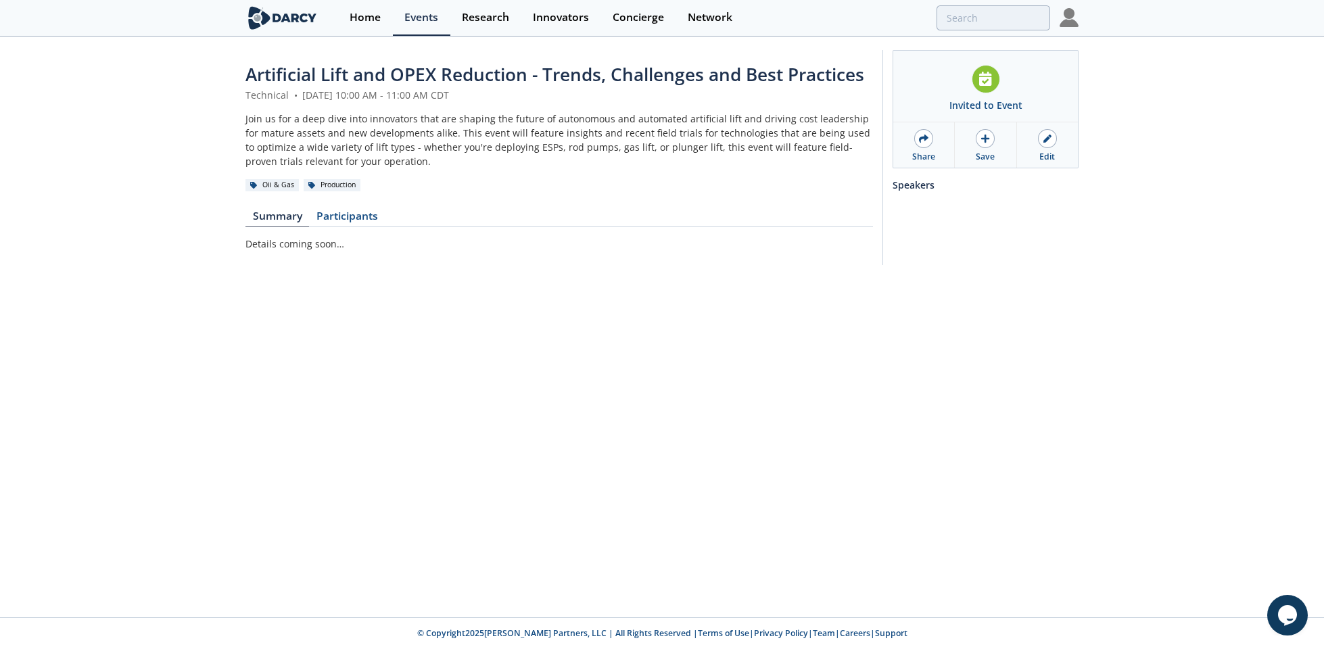
click at [365, 133] on div "Join us for a deep dive into innovators that are shaping the future of autonomo…" at bounding box center [560, 140] width 628 height 57
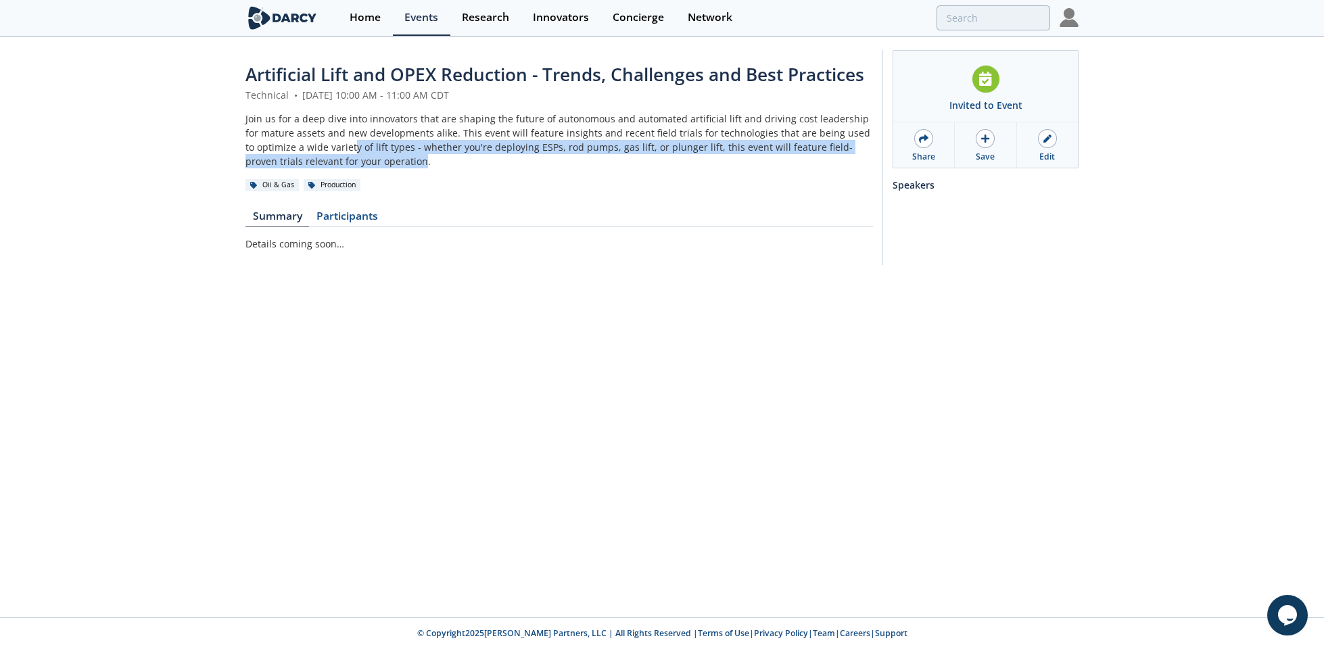
drag, startPoint x: 365, startPoint y: 160, endPoint x: 341, endPoint y: 153, distance: 24.6
click at [341, 153] on div "Join us for a deep dive into innovators that are shaping the future of autonomo…" at bounding box center [560, 140] width 628 height 57
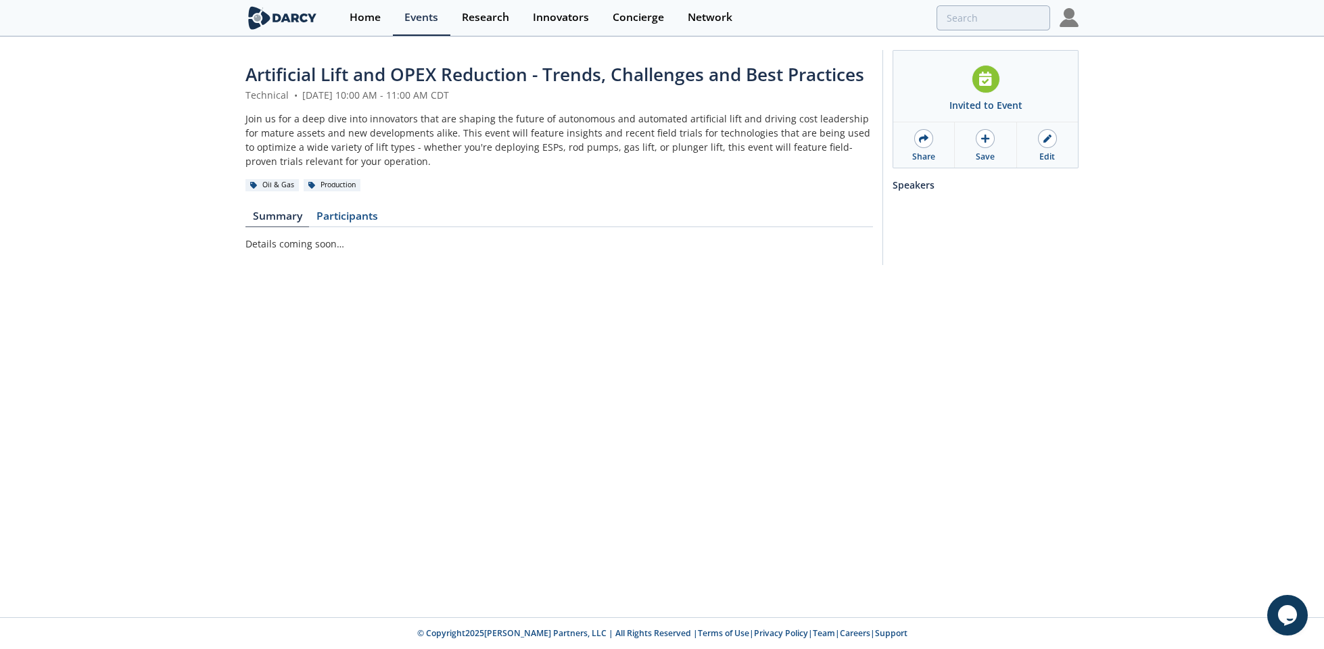
drag, startPoint x: 341, startPoint y: 153, endPoint x: 373, endPoint y: 160, distance: 33.3
click at [373, 162] on div "Join us for a deep dive into innovators that are shaping the future of autonomo…" at bounding box center [560, 140] width 628 height 57
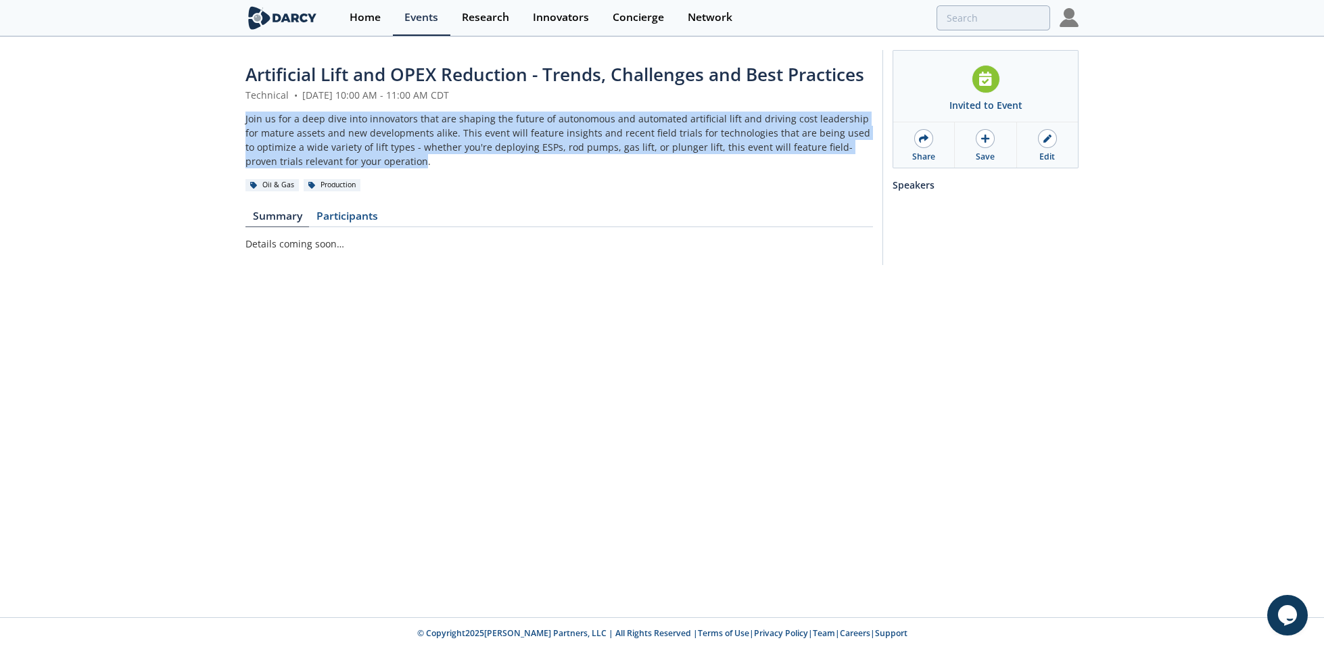
drag, startPoint x: 366, startPoint y: 163, endPoint x: 239, endPoint y: 121, distance: 133.2
click at [239, 121] on div "Artificial Lift and OPEX Reduction - Trends, Challenges and Best Practices Tech…" at bounding box center [662, 161] width 1324 height 246
copy div "Join us for a deep dive into innovators that are shaping the future of autonomo…"
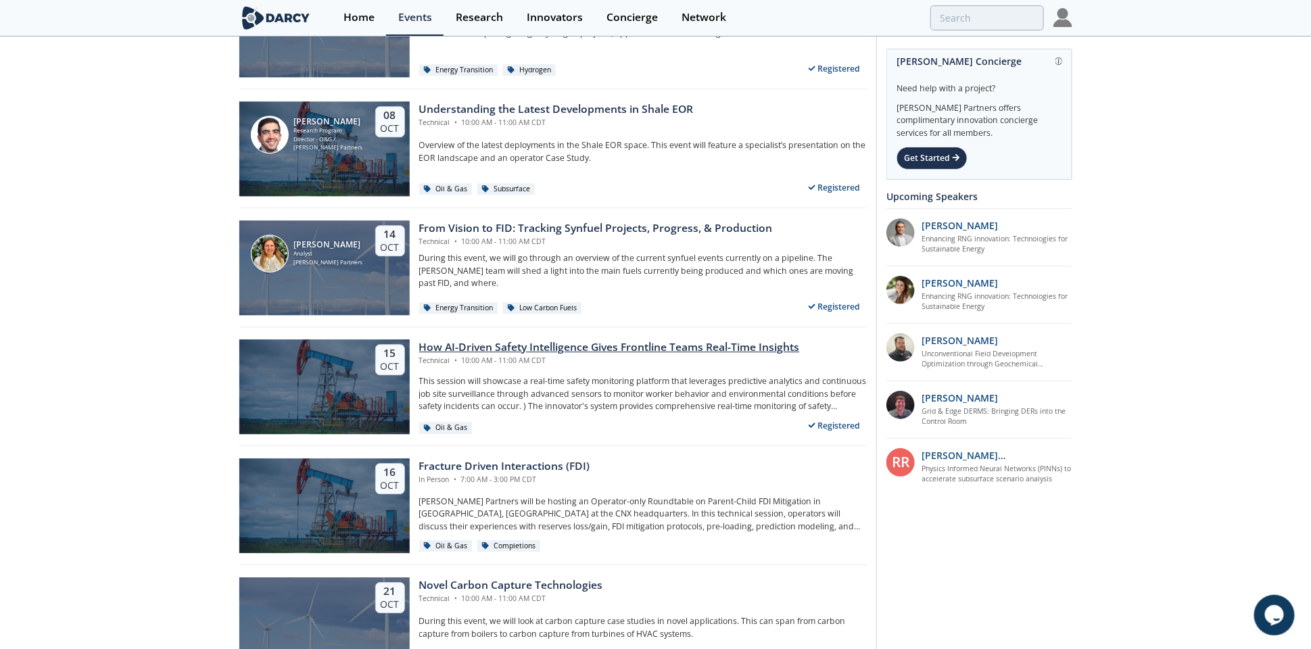
scroll to position [1687, 0]
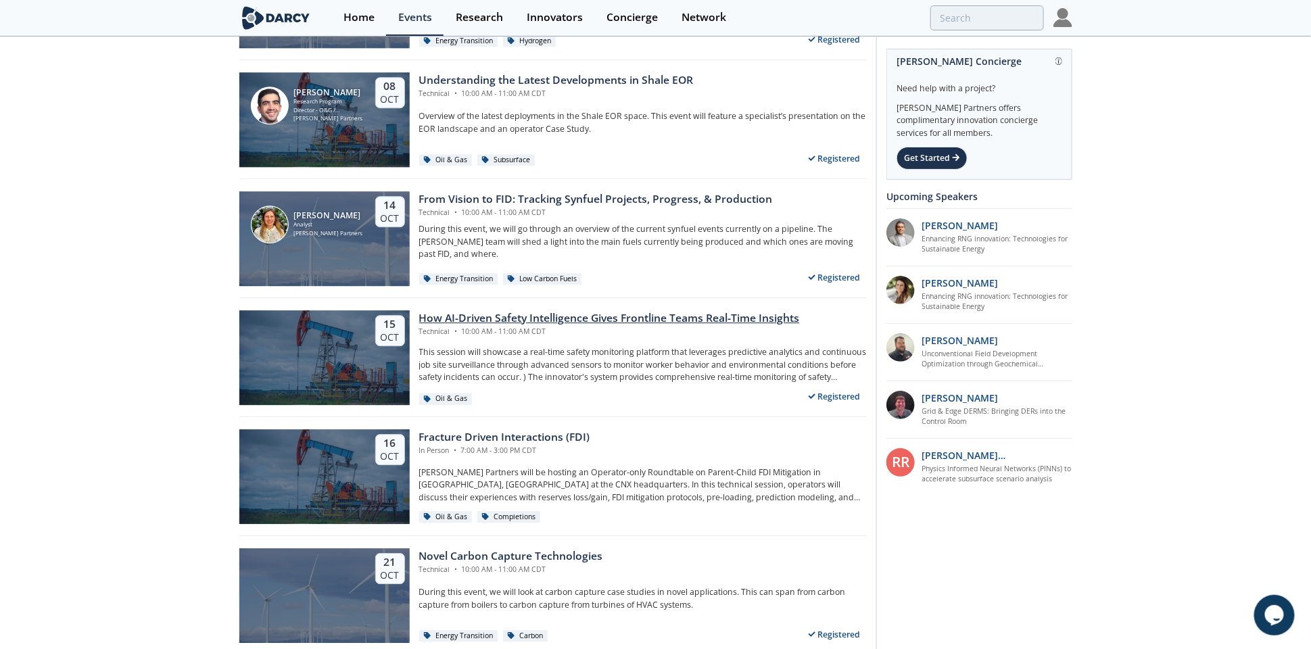
click at [471, 319] on div "How AI-Driven Safety Intelligence Gives Frontline Teams Real-Time Insights" at bounding box center [609, 318] width 381 height 16
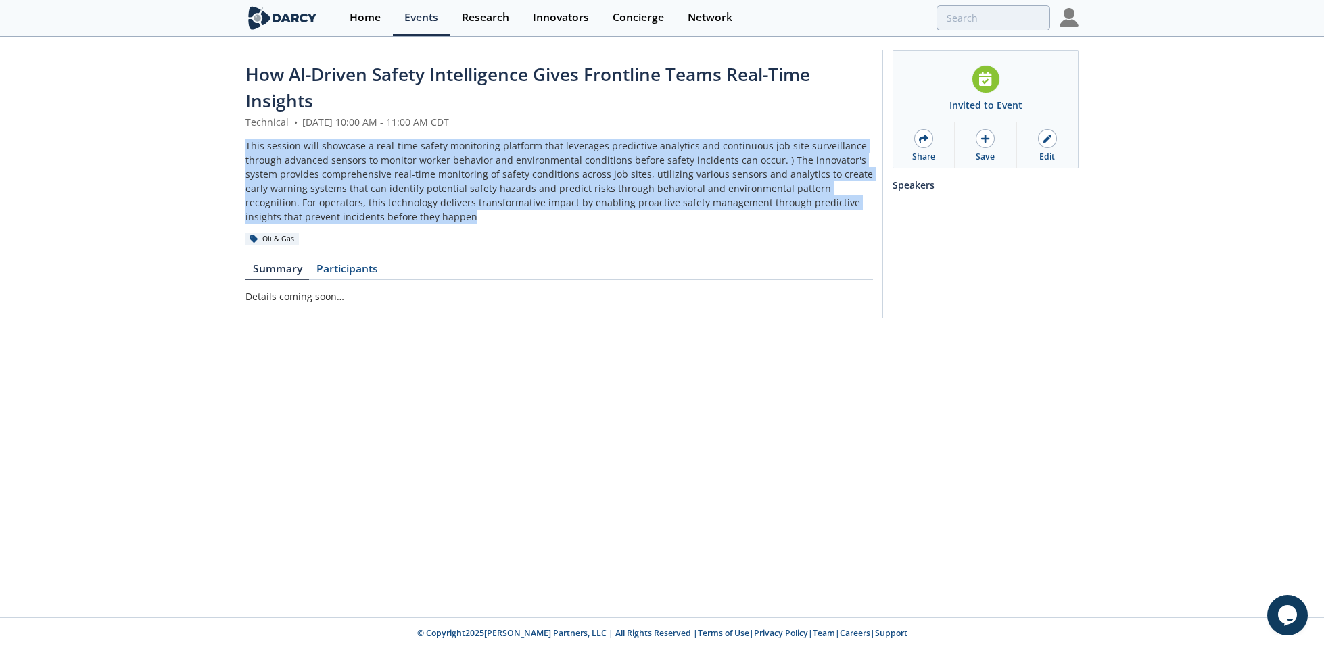
drag, startPoint x: 411, startPoint y: 217, endPoint x: 234, endPoint y: 139, distance: 193.5
click at [234, 139] on div "How AI-Driven Safety Intelligence Gives Frontline Teams Real-Time Insights Tech…" at bounding box center [662, 187] width 1324 height 299
copy div "This session will showcase a real-time safety monitoring platform that leverage…"
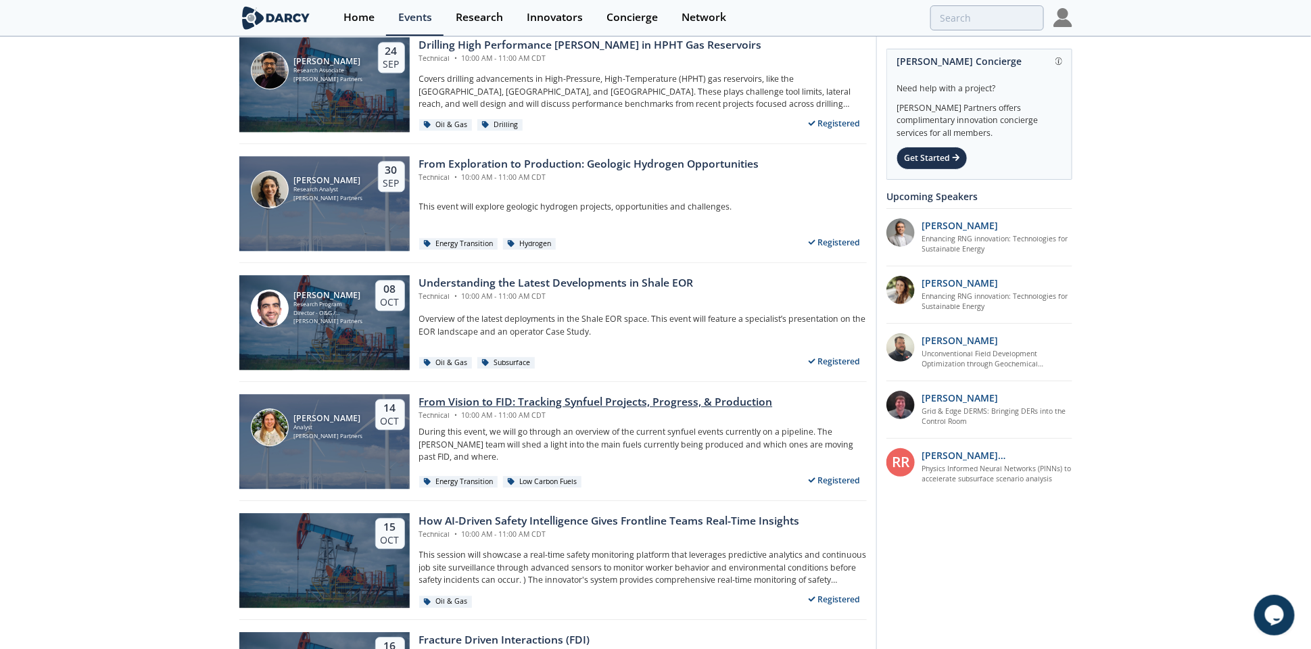
scroll to position [1518, 0]
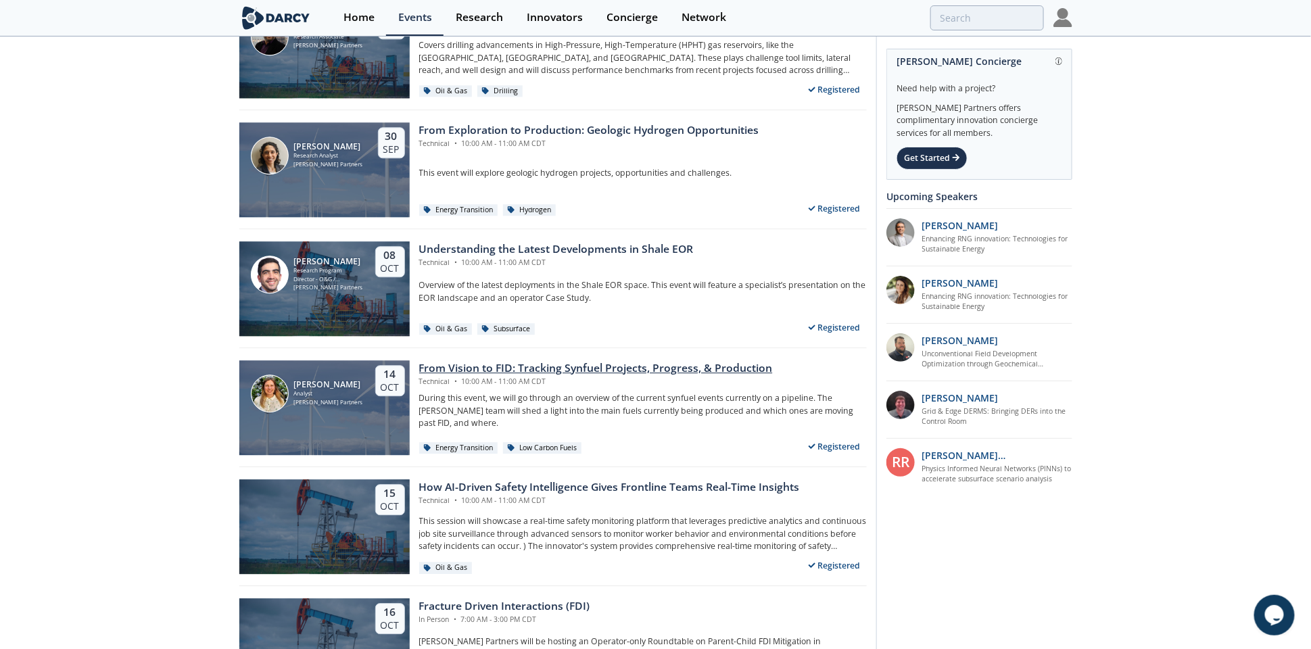
click at [494, 371] on div "From Vision to FID: Tracking Synfuel Projects, Progress, & Production" at bounding box center [596, 368] width 354 height 16
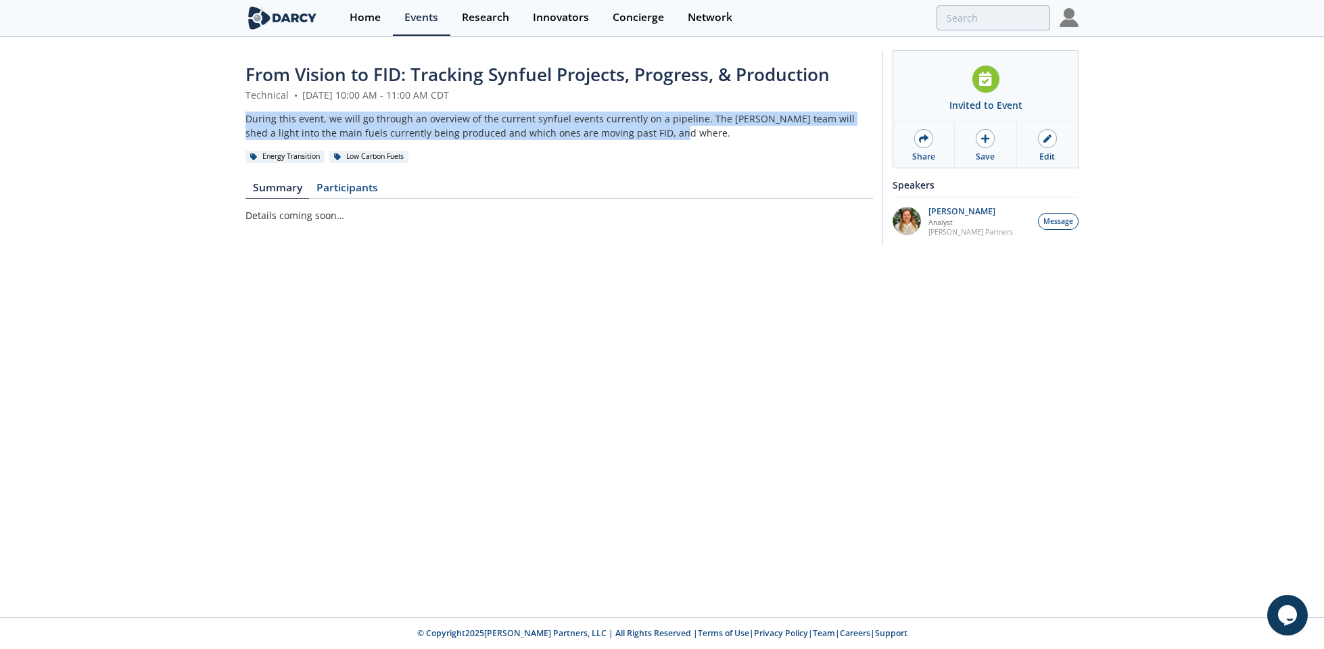
drag, startPoint x: 653, startPoint y: 135, endPoint x: 186, endPoint y: 111, distance: 467.9
click at [186, 111] on div "From Vision to FID: Tracking Synfuel Projects, Progress, & Production Technical…" at bounding box center [662, 151] width 1324 height 227
copy div "During this event, we will go through an overview of the current synfuel events…"
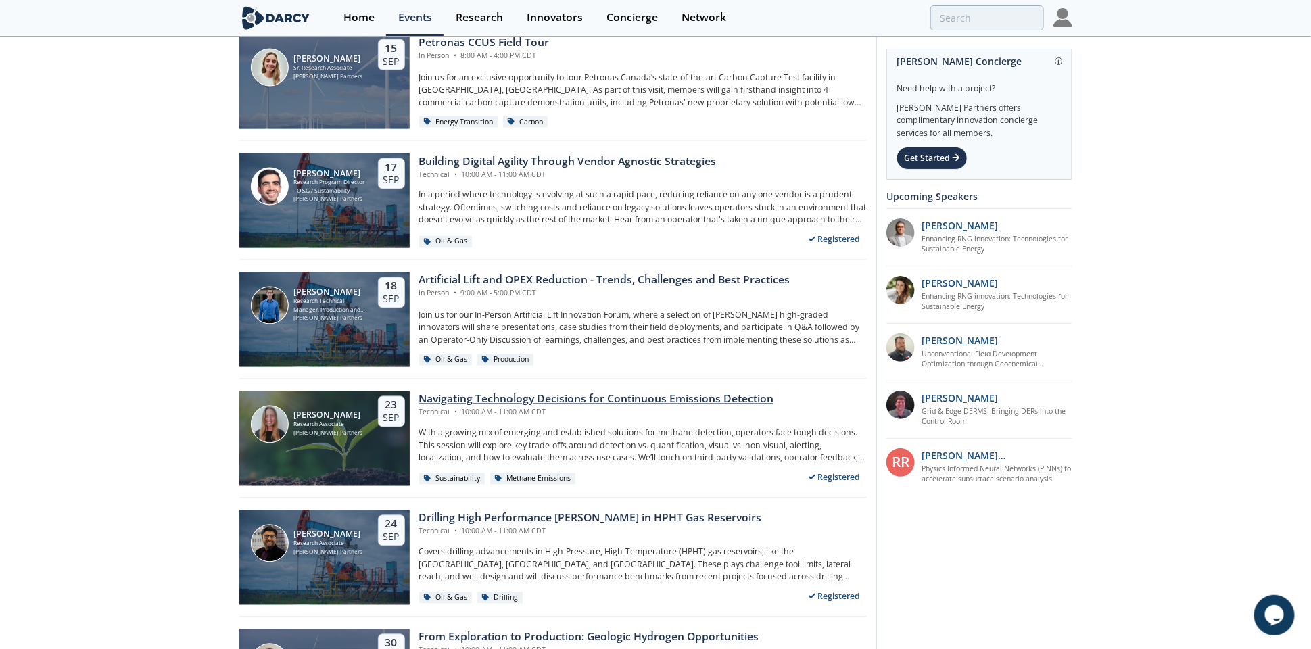
scroll to position [1349, 0]
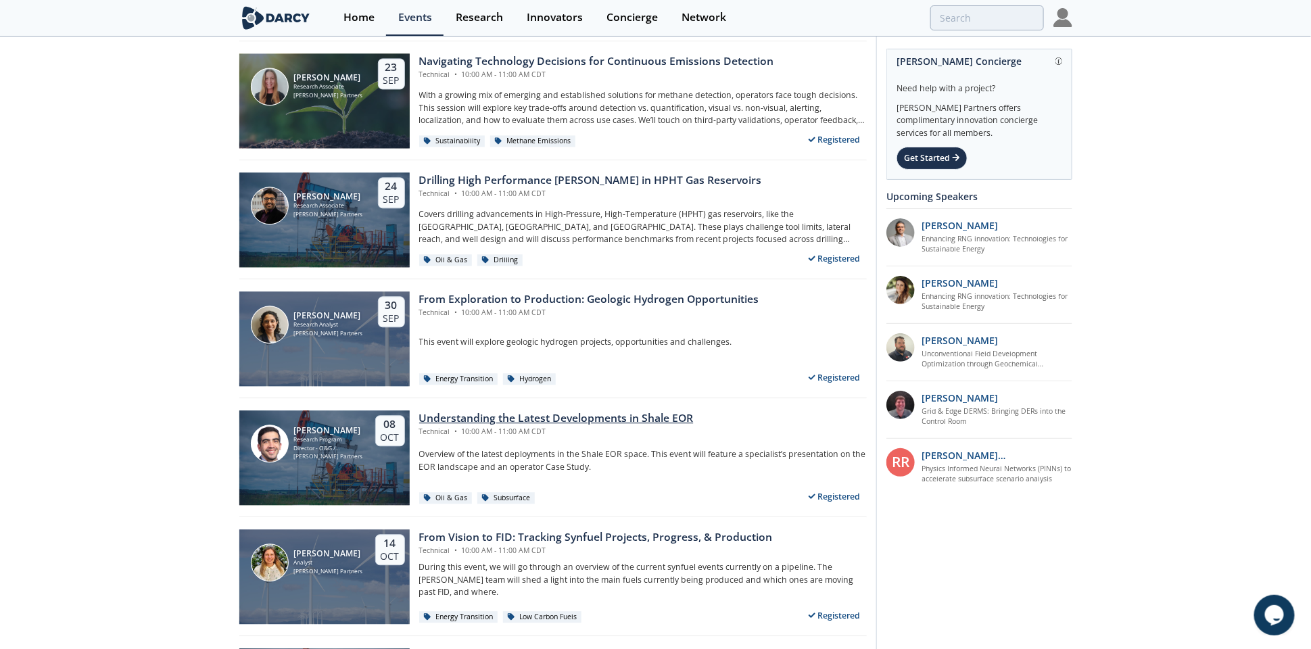
click at [502, 415] on div "Understanding the Latest Developments in Shale EOR" at bounding box center [556, 419] width 275 height 16
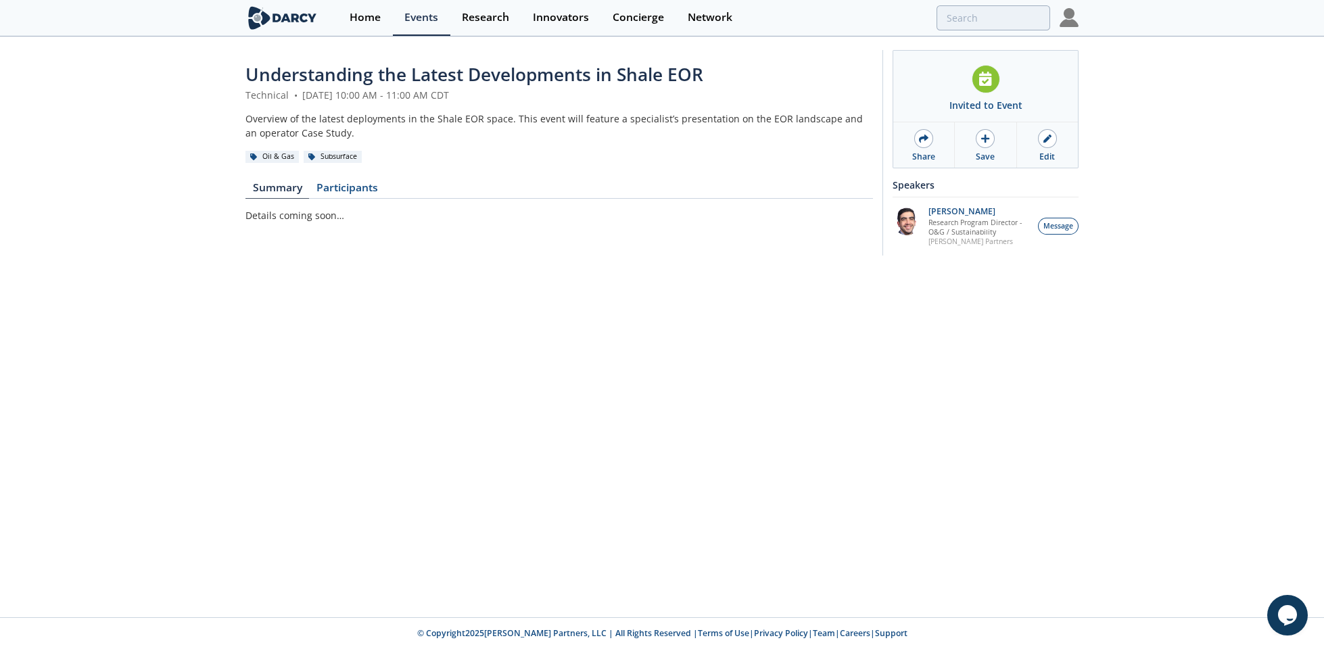
click at [23, 207] on div "Understanding the Latest Developments in Shale EOR Technical • [DATE] 10:00 AM …" at bounding box center [662, 156] width 1324 height 237
click at [369, 137] on div "Overview of the latest deployments in the Shale EOR space. This event will feat…" at bounding box center [560, 126] width 628 height 28
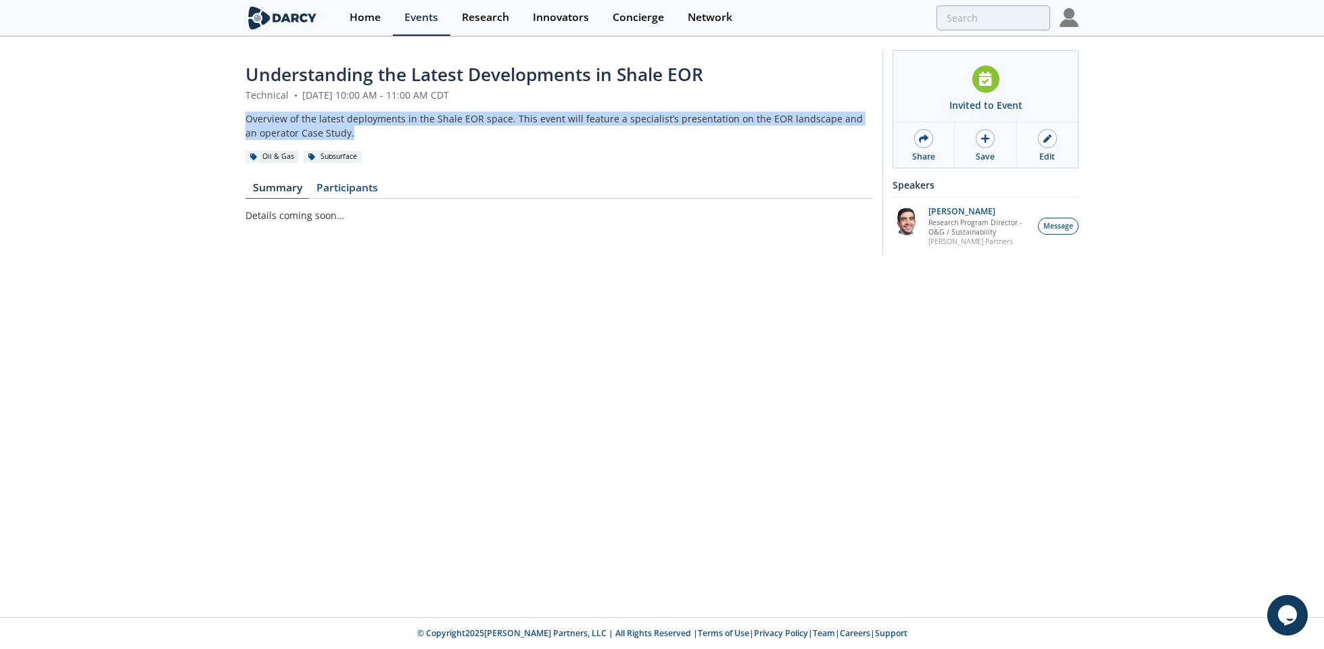
drag, startPoint x: 348, startPoint y: 133, endPoint x: 226, endPoint y: 114, distance: 123.2
click at [226, 114] on div "Understanding the Latest Developments in Shale EOR Technical • [DATE] 10:00 AM …" at bounding box center [662, 156] width 1324 height 237
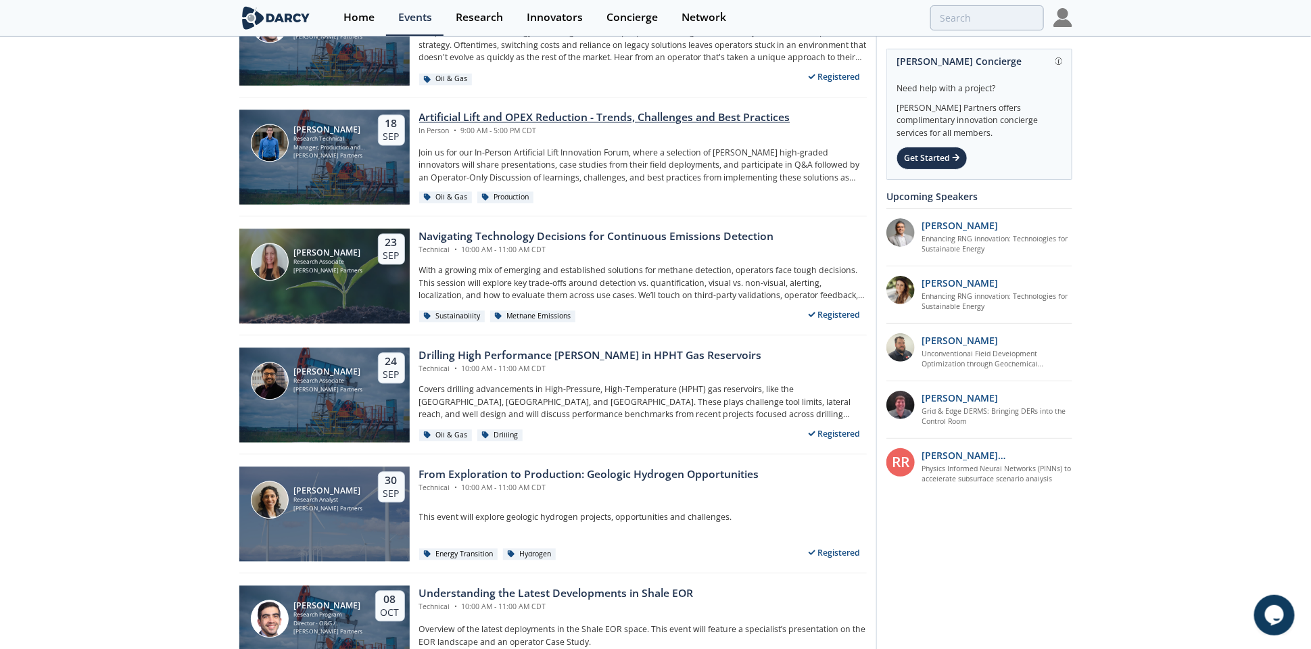
scroll to position [1180, 0]
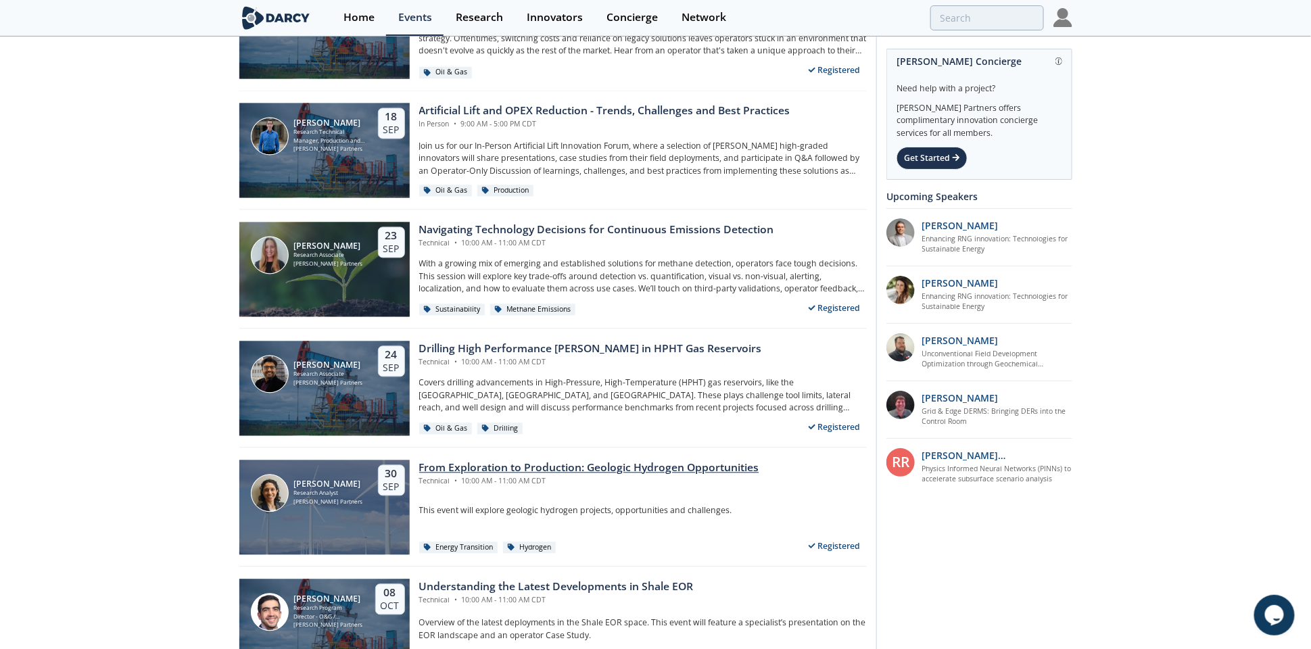
click at [471, 474] on div "From Exploration to Production: Geologic Hydrogen Opportunities" at bounding box center [589, 469] width 340 height 16
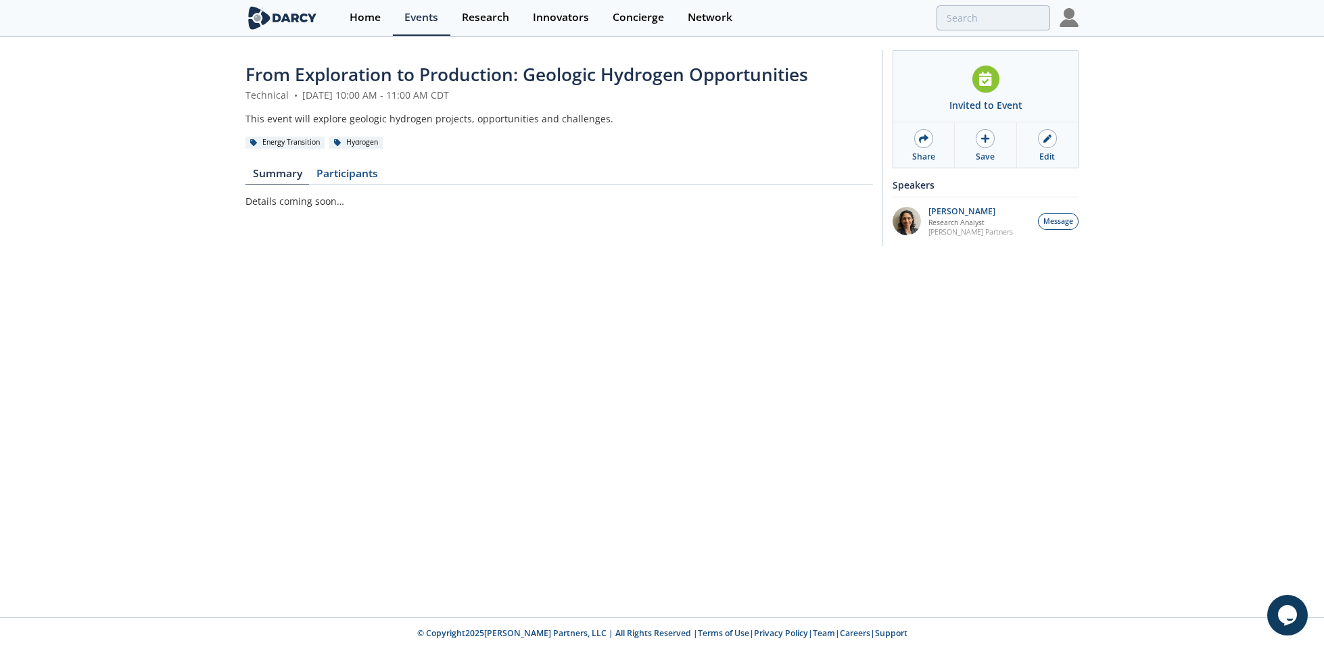
click at [404, 125] on div "This event will explore geologic hydrogen projects, opportunities and challenge…" at bounding box center [560, 119] width 628 height 14
drag, startPoint x: 404, startPoint y: 125, endPoint x: 368, endPoint y: 122, distance: 36.7
click at [368, 122] on div "This event will explore geologic hydrogen projects, opportunities and challenge…" at bounding box center [560, 119] width 628 height 14
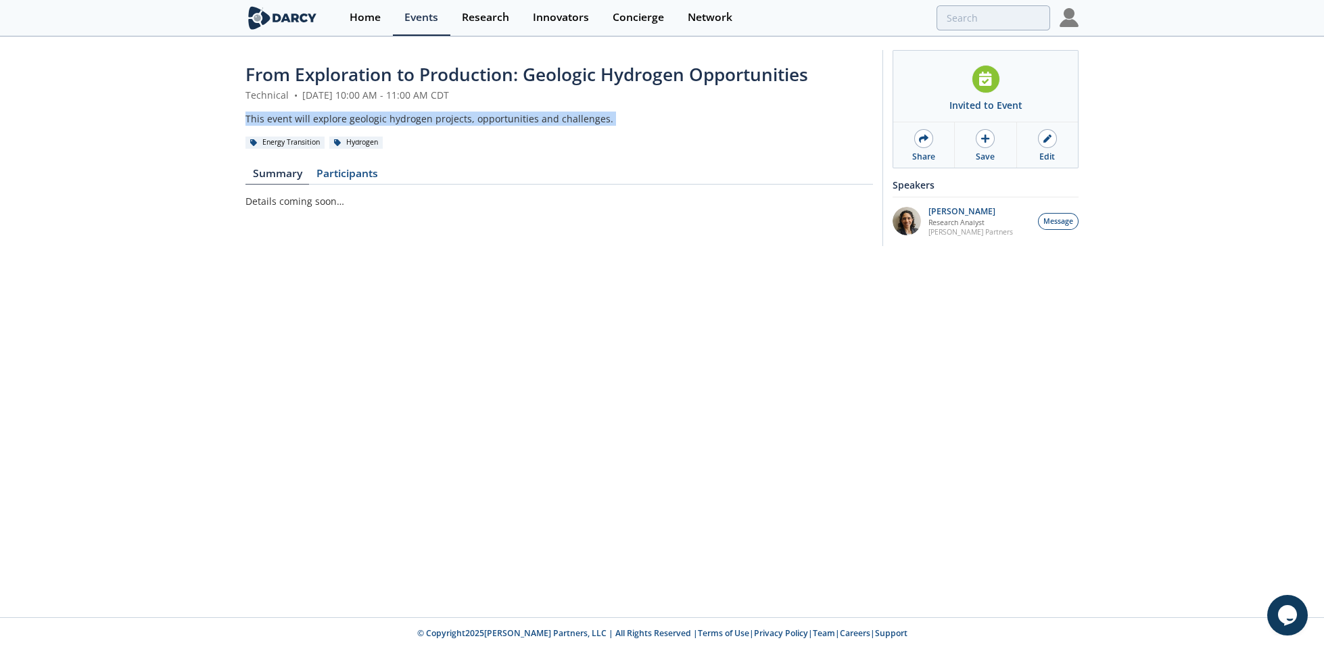
click at [368, 122] on div "This event will explore geologic hydrogen projects, opportunities and challenge…" at bounding box center [560, 119] width 628 height 14
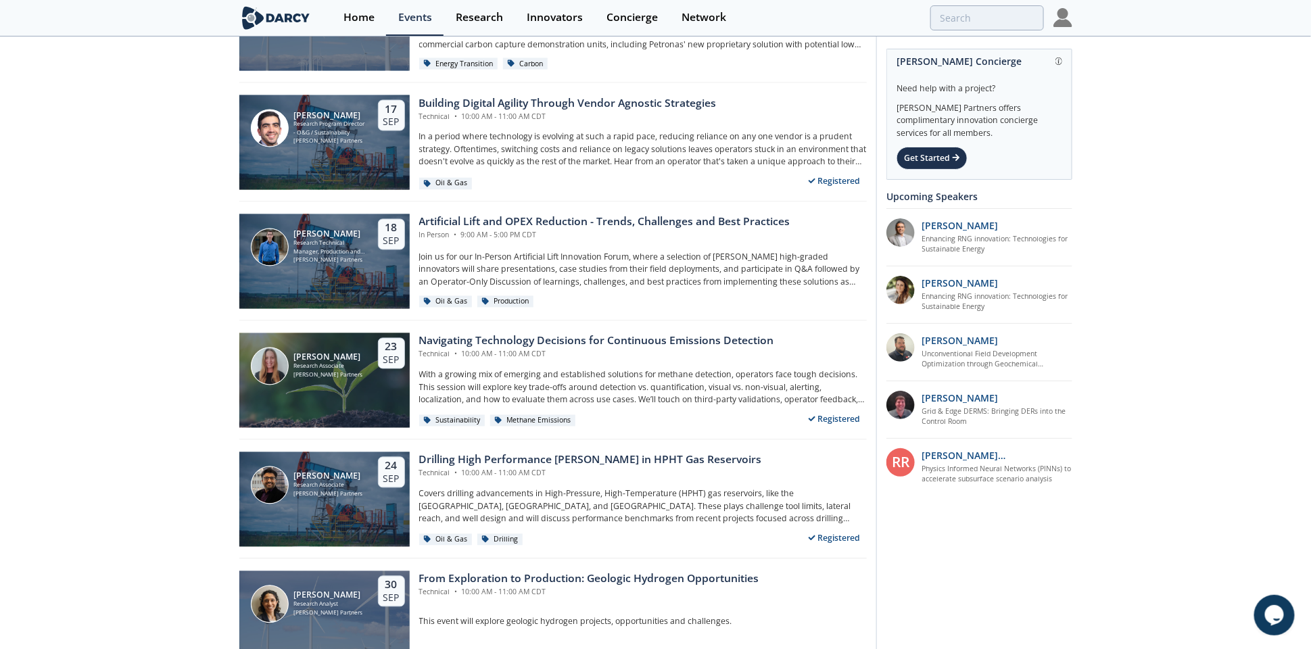
scroll to position [1095, 0]
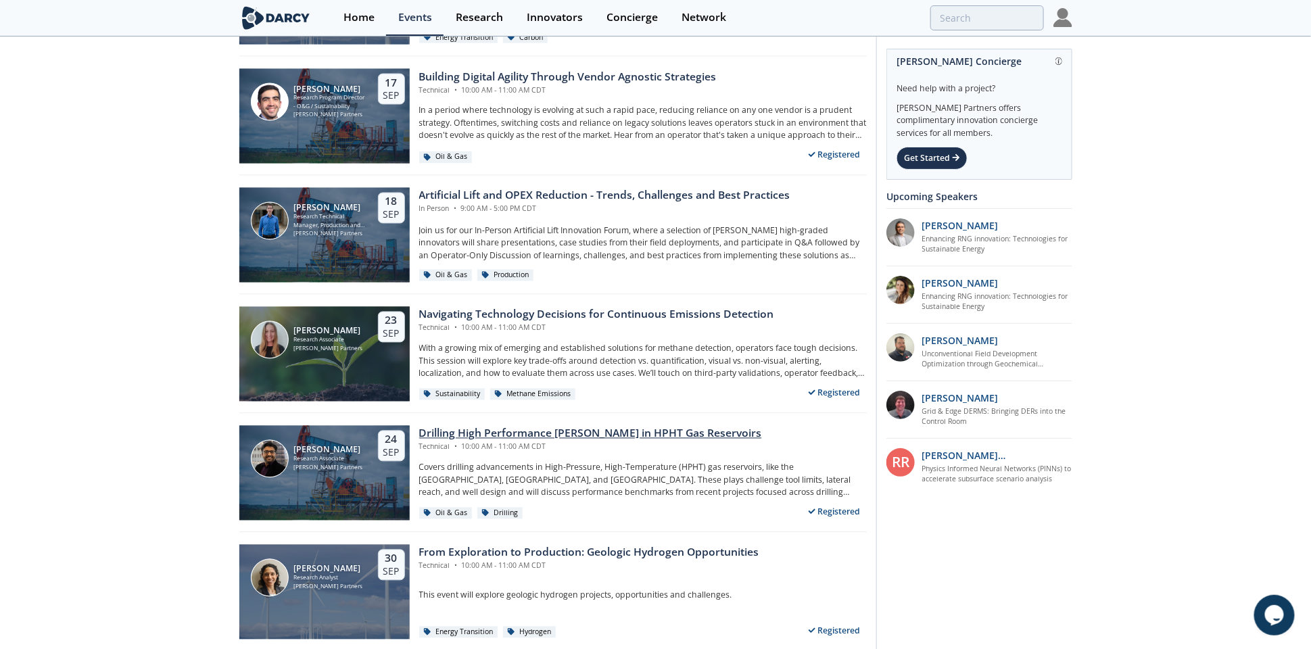
click at [471, 433] on div "Drilling High Performance [PERSON_NAME] in HPHT Gas Reservoirs" at bounding box center [590, 434] width 343 height 16
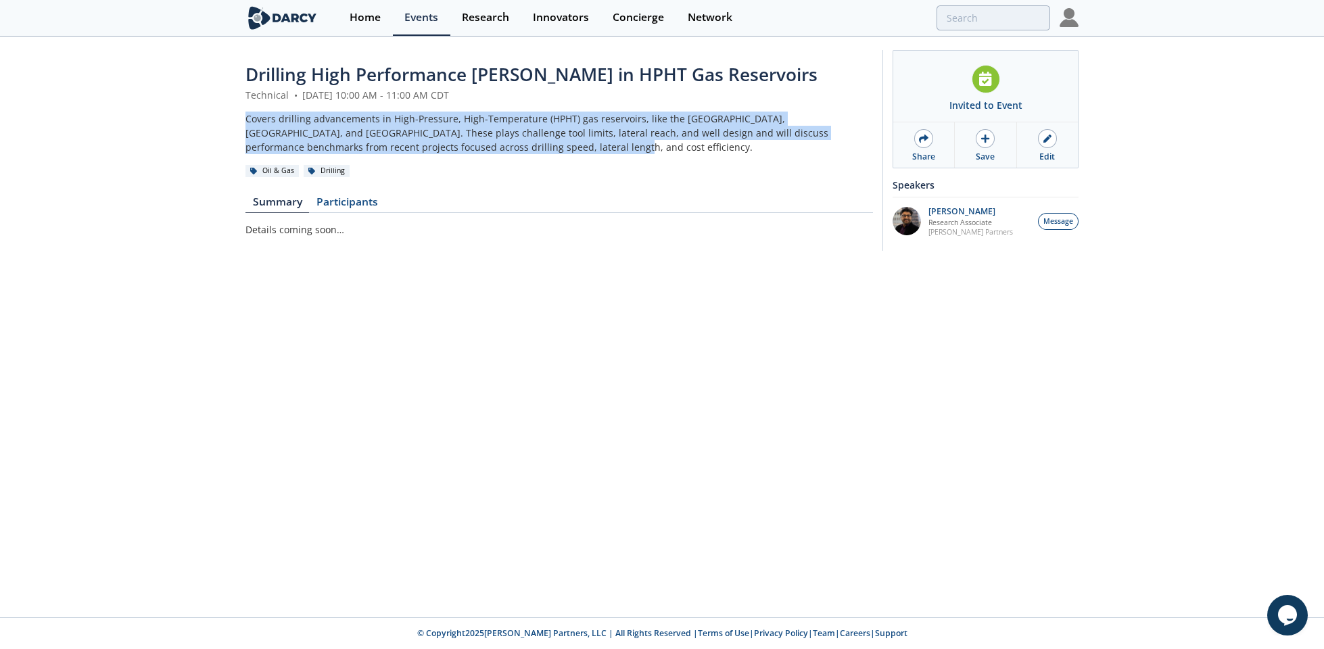
drag, startPoint x: 444, startPoint y: 150, endPoint x: 233, endPoint y: 122, distance: 213.6
click at [233, 122] on div "Drilling High Performance [PERSON_NAME] in HPHT Gas Reservoirs Technical • [DAT…" at bounding box center [662, 154] width 1324 height 232
